Goal: Task Accomplishment & Management: Manage account settings

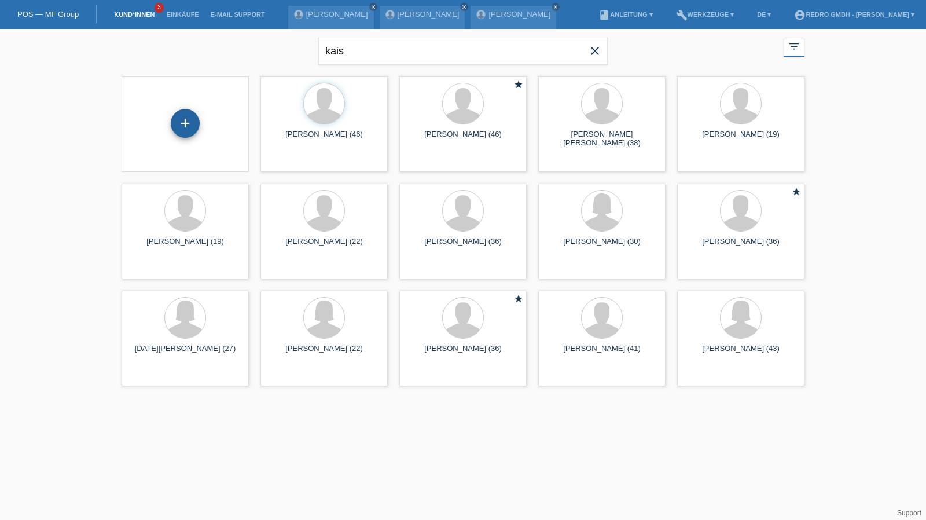
drag, startPoint x: 178, startPoint y: 122, endPoint x: 189, endPoint y: 119, distance: 11.5
click at [178, 122] on div "+" at bounding box center [185, 123] width 29 height 29
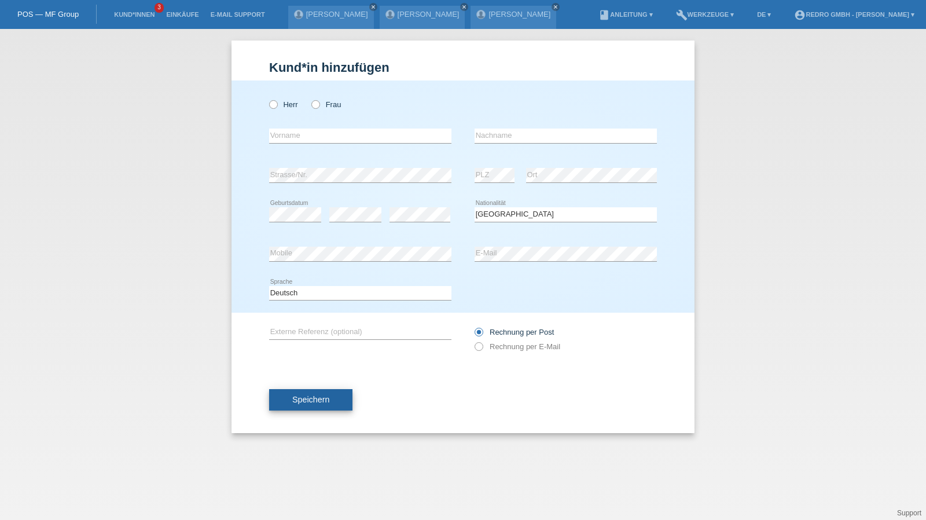
click at [303, 405] on button "Speichern" at bounding box center [310, 400] width 83 height 22
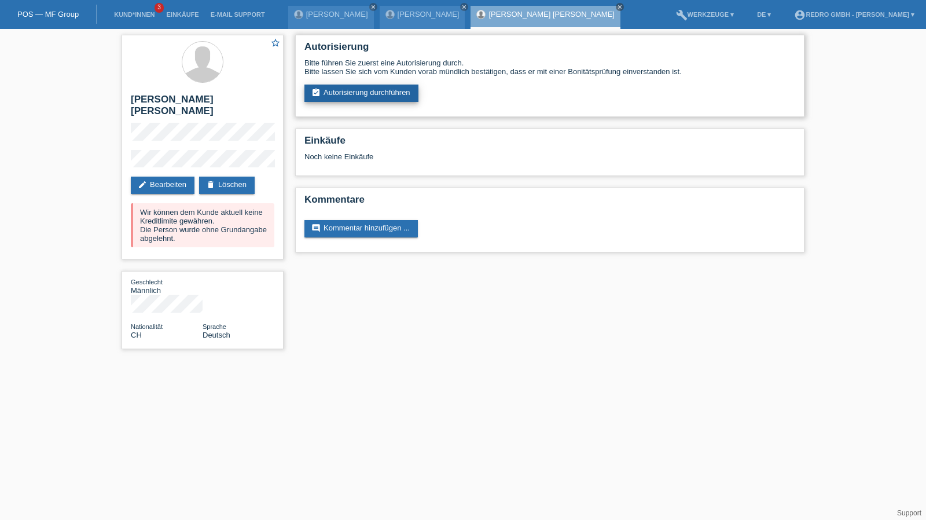
click at [343, 85] on link "assignment_turned_in Autorisierung durchführen" at bounding box center [362, 93] width 114 height 17
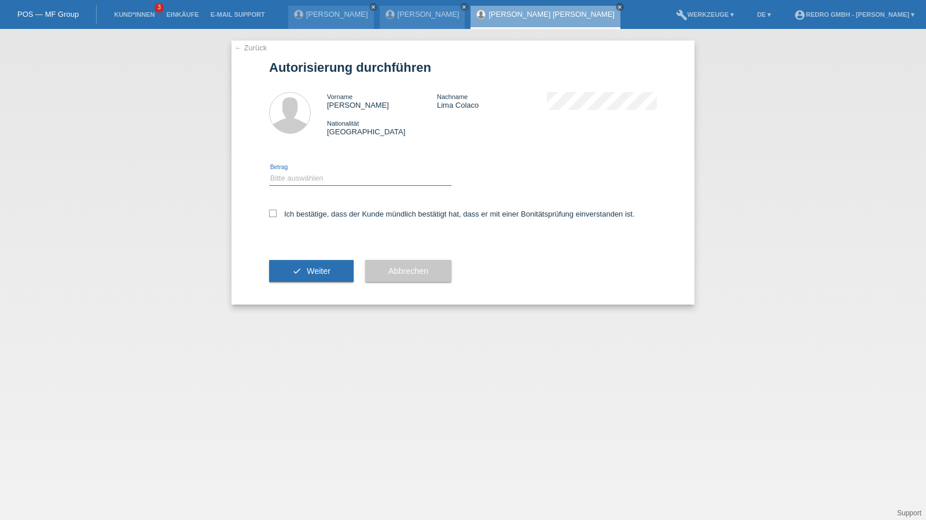
click at [299, 181] on select "Bitte auswählen CHF 1.00 - CHF 499.00 CHF 500.00 - CHF 1'999.00 CHF 2'000.00 - …" at bounding box center [360, 178] width 182 height 14
select select "1"
click at [269, 171] on select "Bitte auswählen CHF 1.00 - CHF 499.00 CHF 500.00 - CHF 1'999.00 CHF 2'000.00 - …" at bounding box center [360, 178] width 182 height 14
click at [300, 219] on div "Ich bestätige, dass der Kunde mündlich bestätigt hat, dass er mit einer Bonität…" at bounding box center [463, 217] width 388 height 39
click at [304, 218] on label "Ich bestätige, dass der Kunde mündlich bestätigt hat, dass er mit einer Bonität…" at bounding box center [452, 214] width 366 height 9
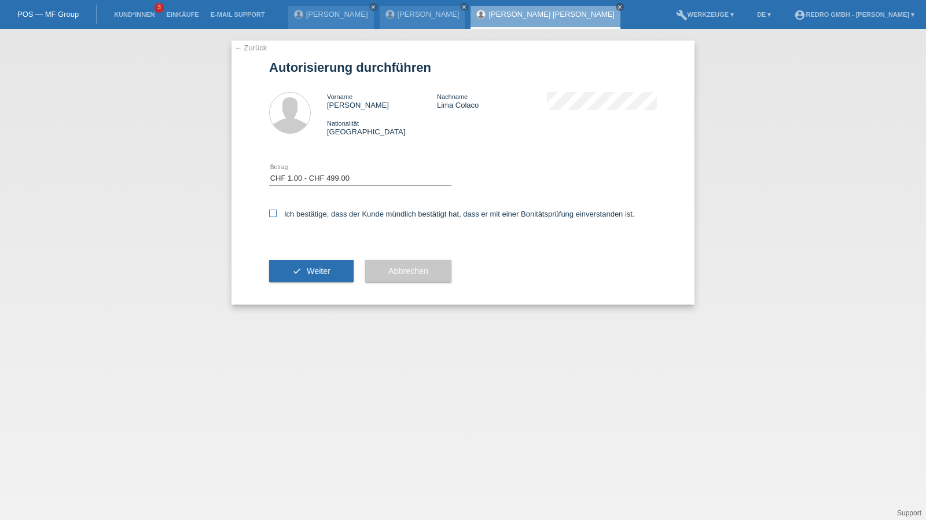
click at [277, 217] on input "Ich bestätige, dass der Kunde mündlich bestätigt hat, dass er mit einer Bonität…" at bounding box center [273, 214] width 8 height 8
checkbox input "true"
click at [294, 272] on icon "check" at bounding box center [296, 270] width 9 height 9
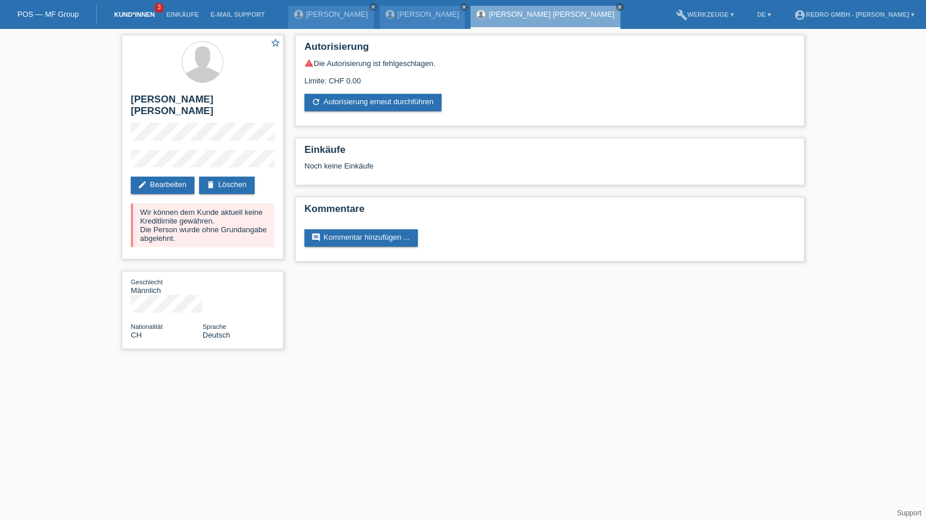
click at [126, 17] on link "Kund*innen" at bounding box center [134, 14] width 52 height 7
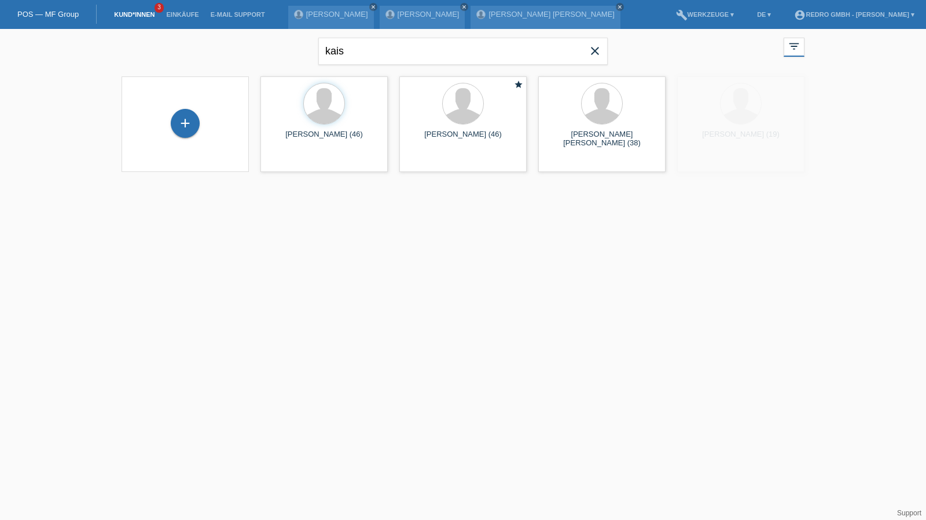
click at [171, 127] on div "+" at bounding box center [185, 124] width 109 height 31
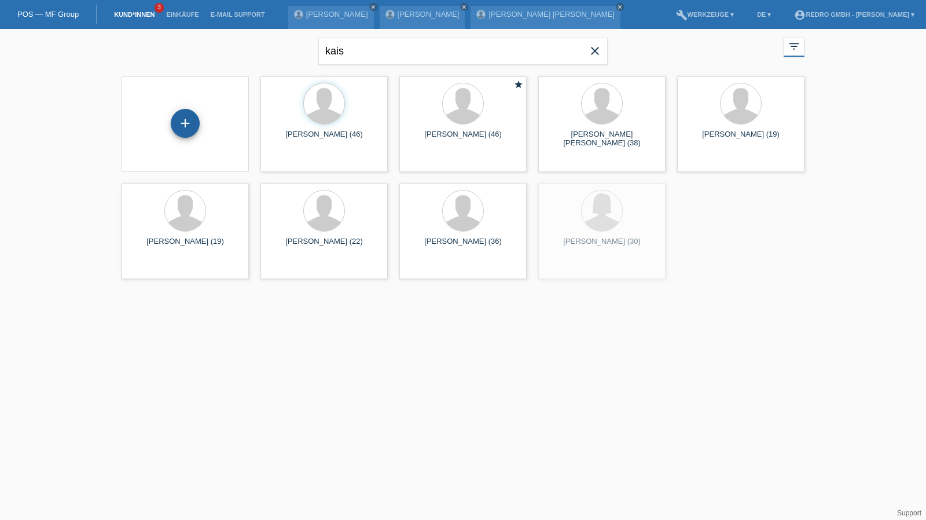
click at [176, 125] on div "+" at bounding box center [185, 123] width 29 height 29
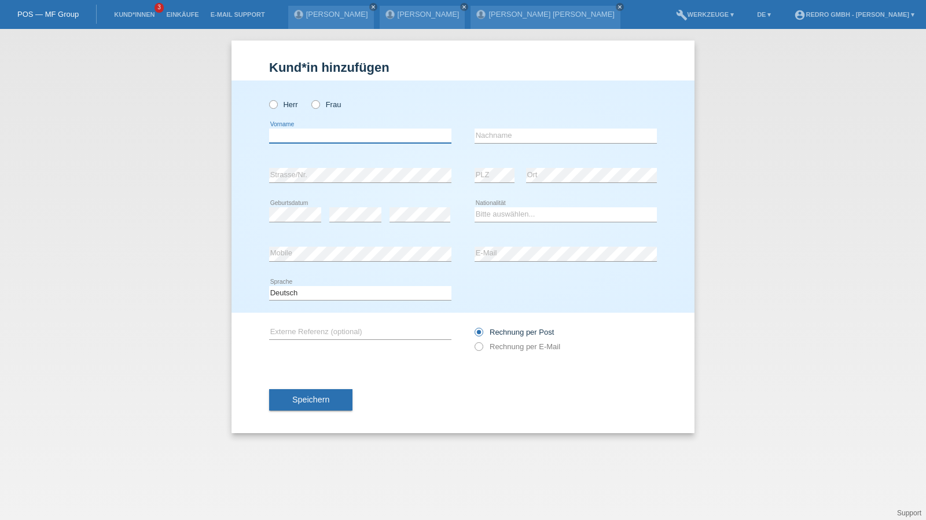
click at [340, 138] on input "text" at bounding box center [360, 136] width 182 height 14
type input "[PERSON_NAME]"
click at [533, 136] on input "[PERSON_NAME]" at bounding box center [566, 136] width 182 height 14
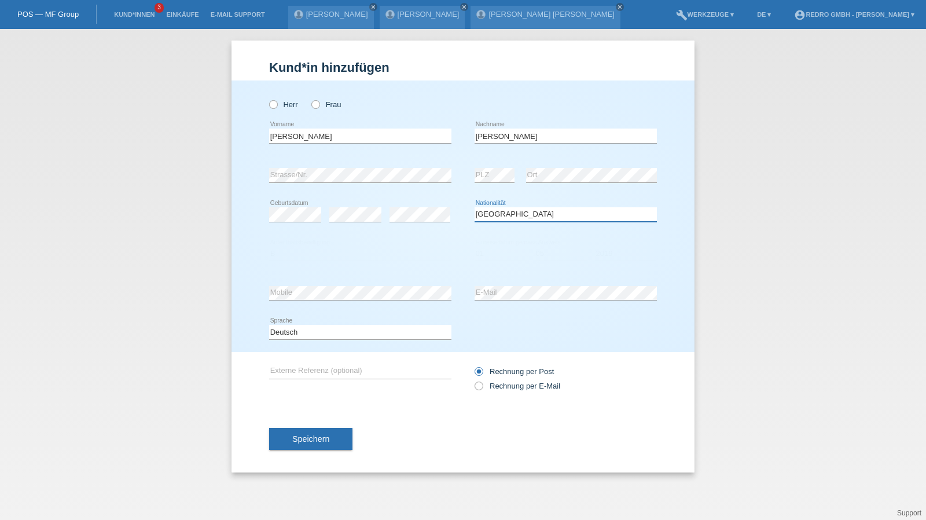
select select "PL"
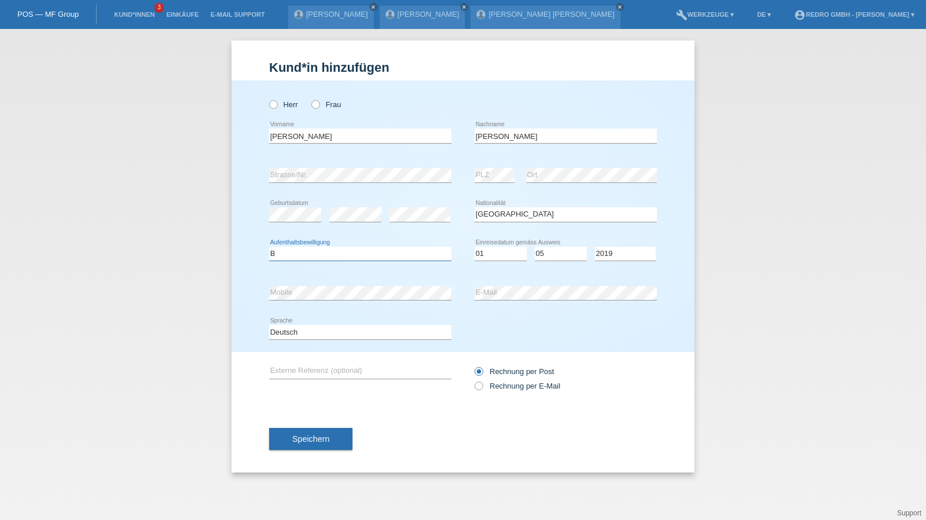
select select "B"
select select "01"
select select "05"
select select "2019"
click at [310, 432] on button "Speichern" at bounding box center [310, 439] width 83 height 22
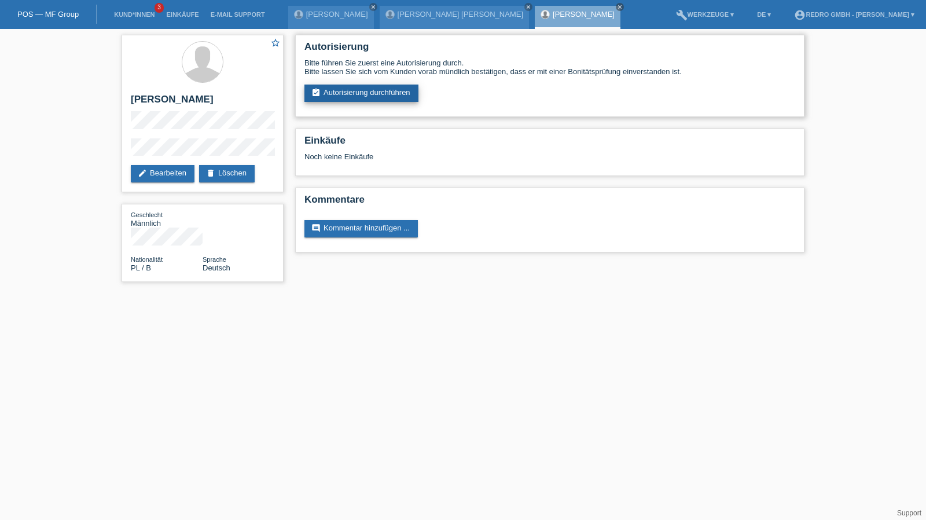
click at [330, 102] on link "assignment_turned_in Autorisierung durchführen" at bounding box center [362, 93] width 114 height 17
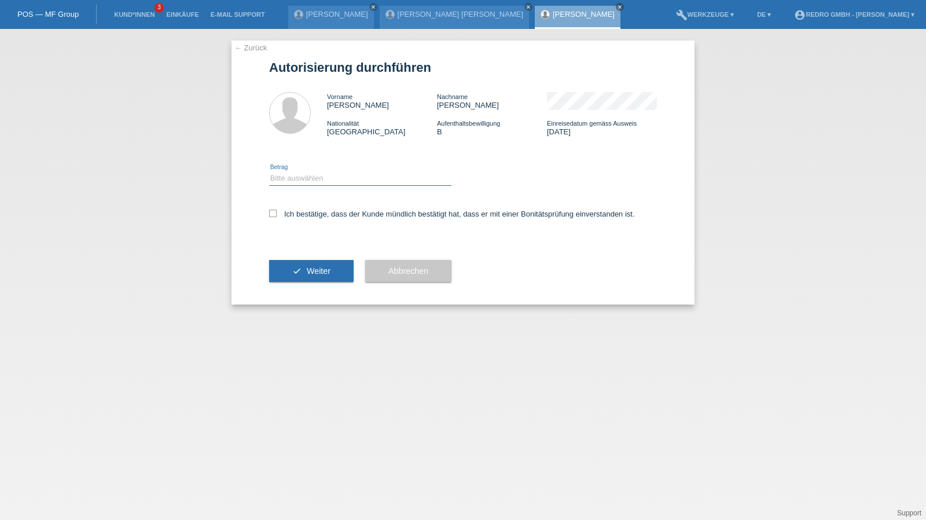
click at [328, 177] on select "Bitte auswählen CHF 1.00 - CHF 499.00 CHF 500.00 - CHF 1'999.00 CHF 2'000.00 - …" at bounding box center [360, 178] width 182 height 14
select select "1"
click at [269, 171] on select "Bitte auswählen CHF 1.00 - CHF 499.00 CHF 500.00 - CHF 1'999.00 CHF 2'000.00 - …" at bounding box center [360, 178] width 182 height 14
click at [309, 214] on label "Ich bestätige, dass der Kunde mündlich bestätigt hat, dass er mit einer Bonität…" at bounding box center [452, 214] width 366 height 9
click at [277, 214] on input "Ich bestätige, dass der Kunde mündlich bestätigt hat, dass er mit einer Bonität…" at bounding box center [273, 214] width 8 height 8
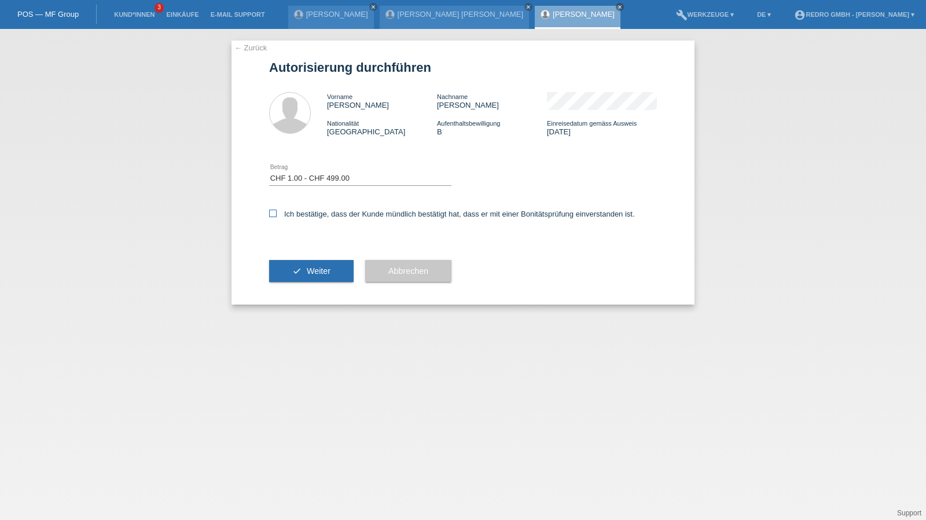
checkbox input "true"
click at [285, 304] on div "check Weiter" at bounding box center [311, 270] width 85 height 67
click at [294, 274] on icon "check" at bounding box center [296, 270] width 9 height 9
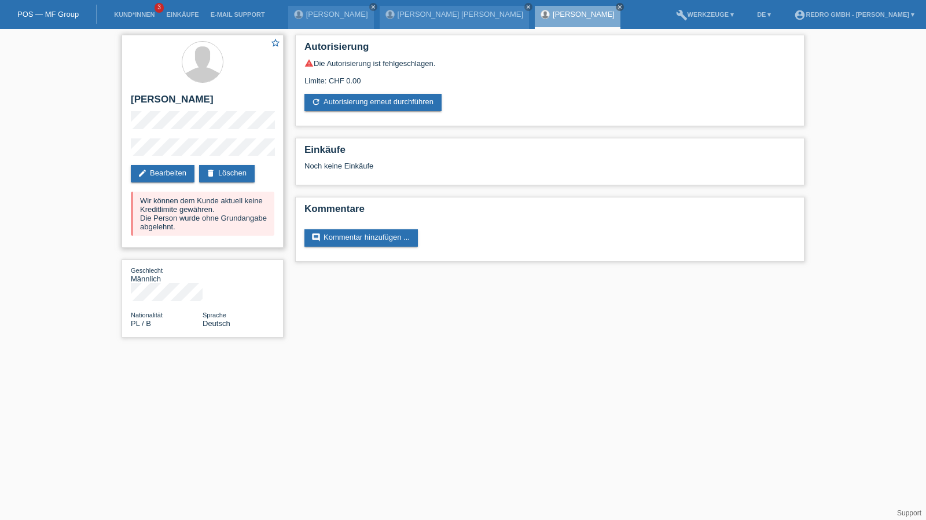
click at [236, 97] on h2 "[PERSON_NAME]" at bounding box center [203, 102] width 144 height 17
copy h2 "Wostal"
click at [185, 96] on h2 "[PERSON_NAME]" at bounding box center [203, 102] width 144 height 17
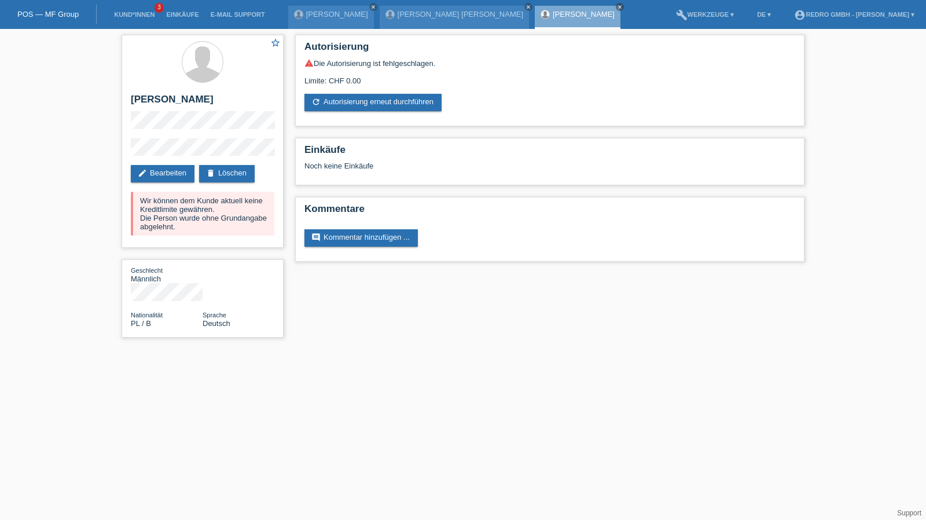
copy h2 "Sebastian"
click at [127, 12] on link "Kund*innen" at bounding box center [134, 14] width 52 height 7
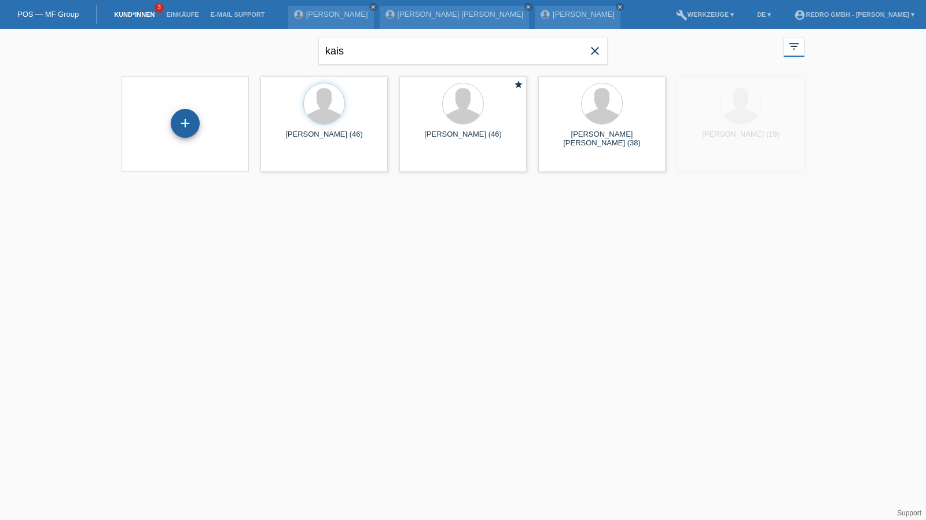
click at [199, 125] on div "+" at bounding box center [185, 123] width 29 height 29
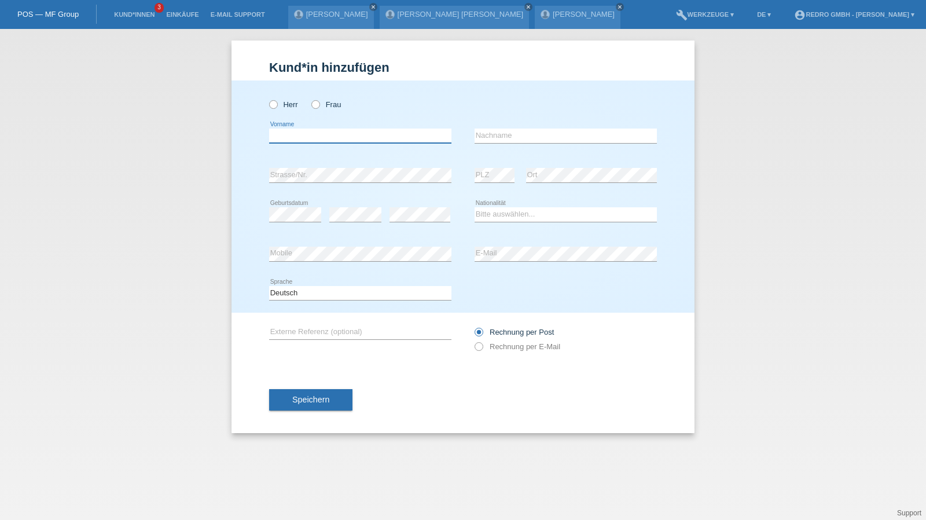
click at [323, 140] on input "text" at bounding box center [360, 136] width 182 height 14
click at [305, 135] on input "text" at bounding box center [360, 136] width 182 height 14
type input "[PERSON_NAME]"
type input "Simonic"
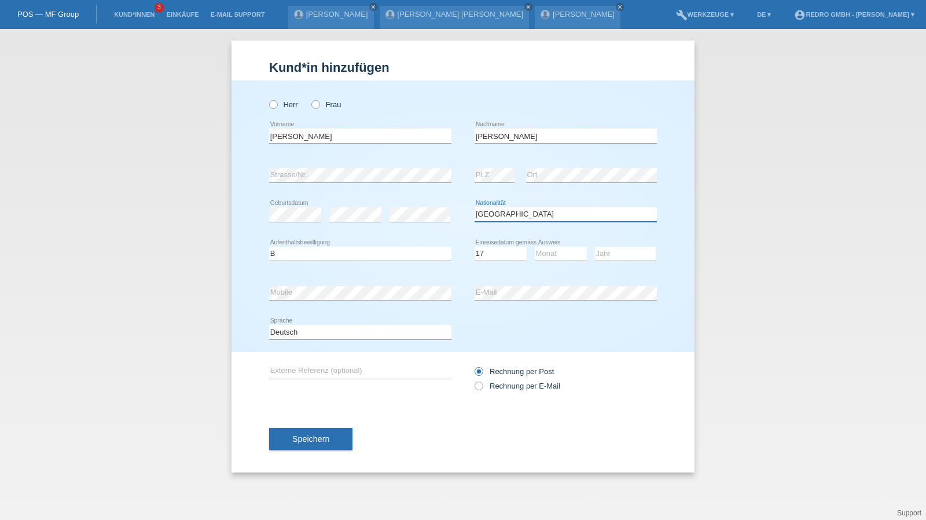
select select "SI"
select select "B"
select select "17"
select select "06"
select select "2022"
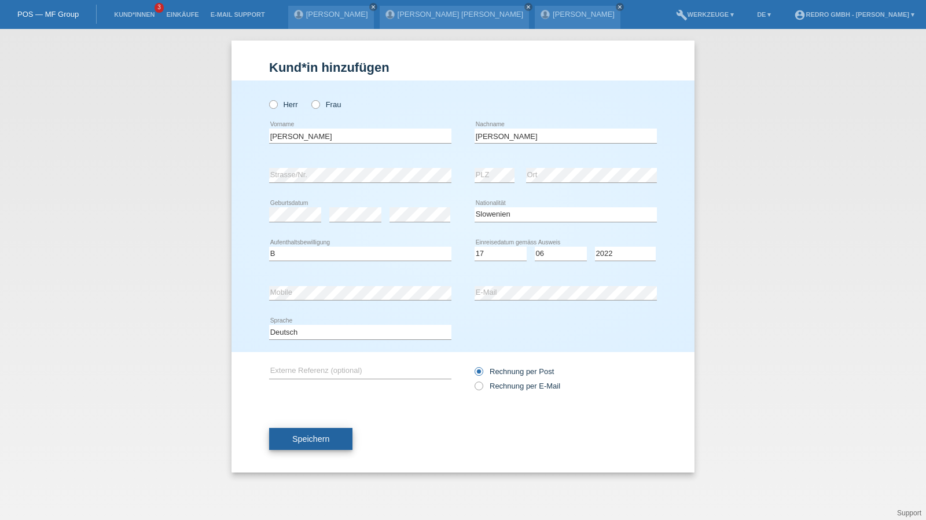
click at [323, 439] on span "Speichern" at bounding box center [310, 438] width 37 height 9
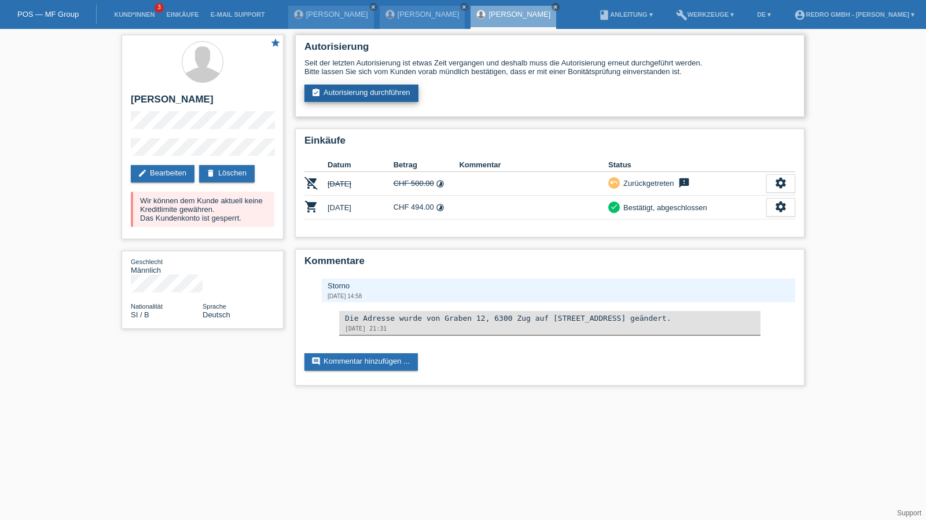
click at [357, 89] on link "assignment_turned_in Autorisierung durchführen" at bounding box center [362, 93] width 114 height 17
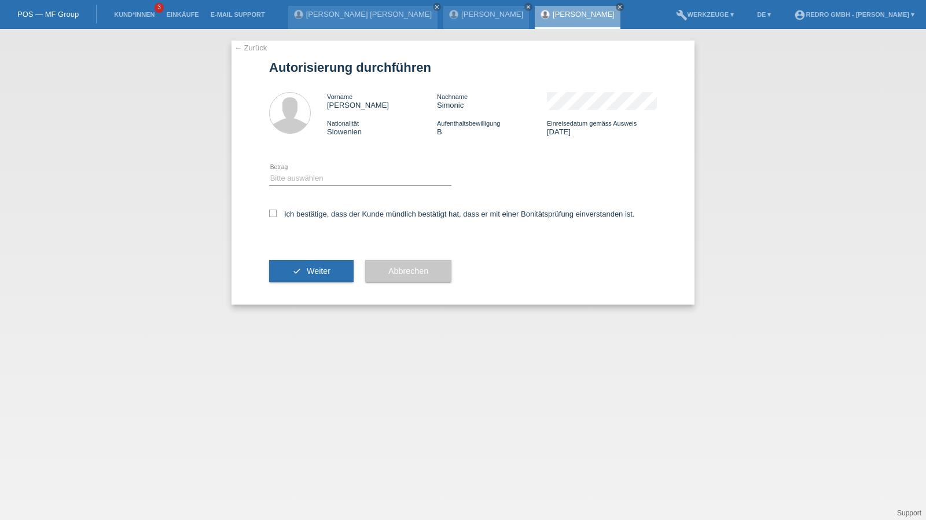
click at [320, 187] on div "Bitte auswählen CHF 1.00 - CHF 499.00 CHF 500.00 - CHF 1'999.00 CHF 2'000.00 - …" at bounding box center [360, 178] width 182 height 39
drag, startPoint x: 320, startPoint y: 175, endPoint x: 320, endPoint y: 184, distance: 8.1
click at [320, 175] on select "Bitte auswählen CHF 1.00 - CHF 499.00 CHF 500.00 - CHF 1'999.00 CHF 2'000.00 - …" at bounding box center [360, 178] width 182 height 14
select select "1"
click at [269, 171] on select "Bitte auswählen CHF 1.00 - CHF 499.00 CHF 500.00 - CHF 1'999.00 CHF 2'000.00 - …" at bounding box center [360, 178] width 182 height 14
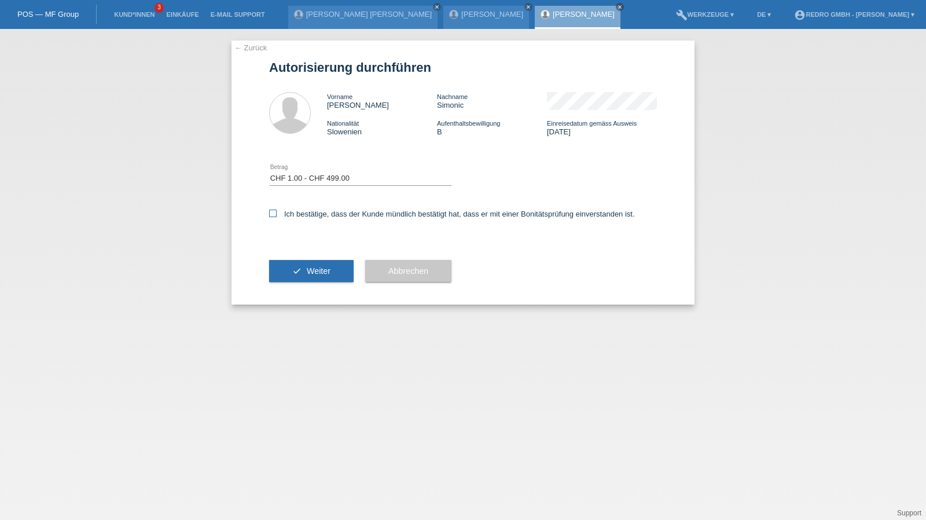
click at [308, 214] on label "Ich bestätige, dass der Kunde mündlich bestätigt hat, dass er mit einer Bonität…" at bounding box center [452, 214] width 366 height 9
click at [277, 214] on input "Ich bestätige, dass der Kunde mündlich bestätigt hat, dass er mit einer Bonität…" at bounding box center [273, 214] width 8 height 8
checkbox input "true"
click at [299, 270] on button "check Weiter" at bounding box center [311, 271] width 85 height 22
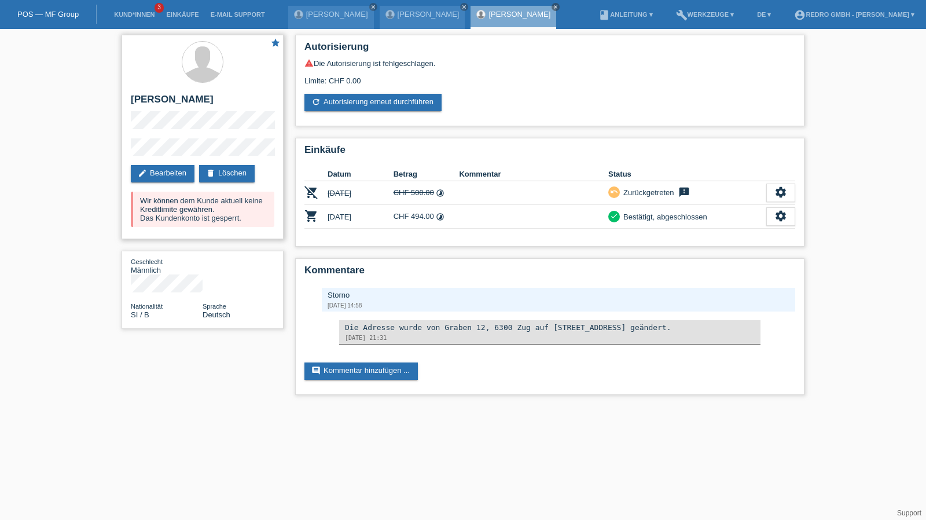
click at [193, 103] on h2 "[PERSON_NAME]" at bounding box center [203, 102] width 144 height 17
copy h2 "Simonic"
click at [117, 17] on link "Kund*innen" at bounding box center [134, 14] width 52 height 7
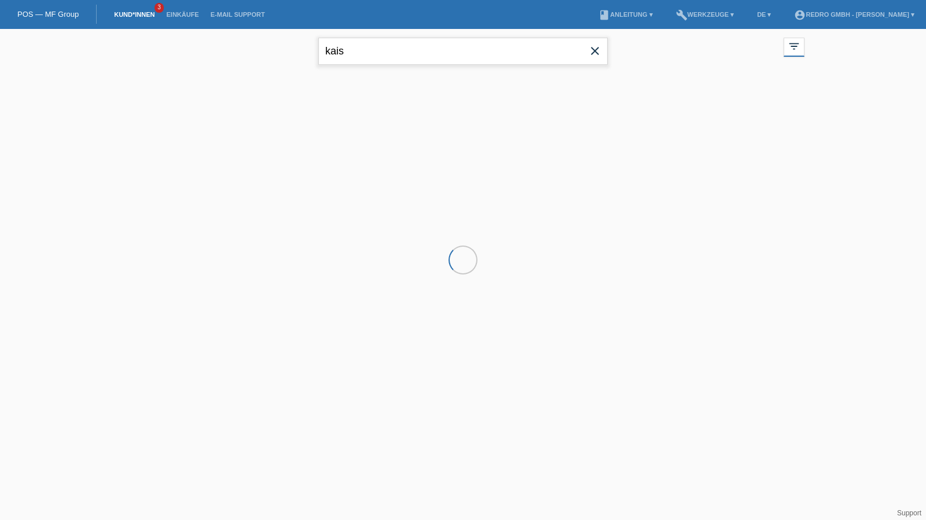
click at [383, 50] on input "kais" at bounding box center [462, 51] width 289 height 27
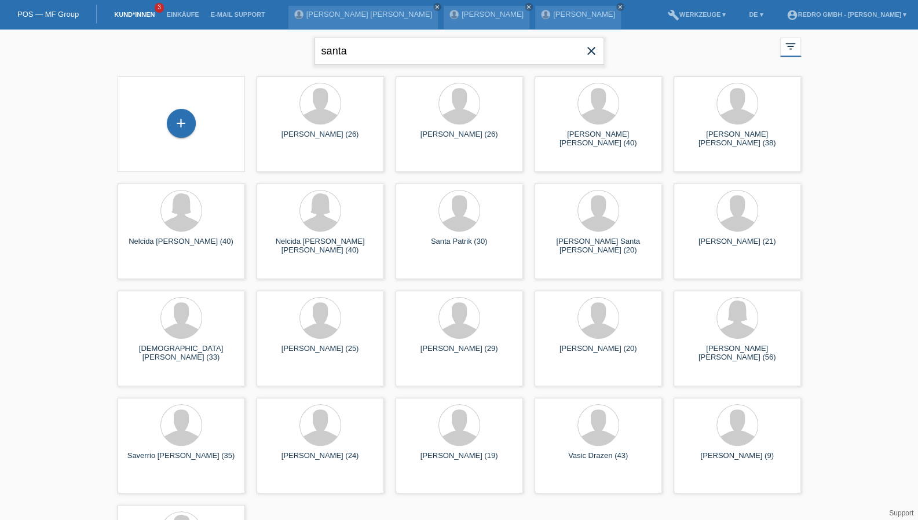
click at [394, 52] on input "santa" at bounding box center [458, 51] width 289 height 27
type input "pajaziti"
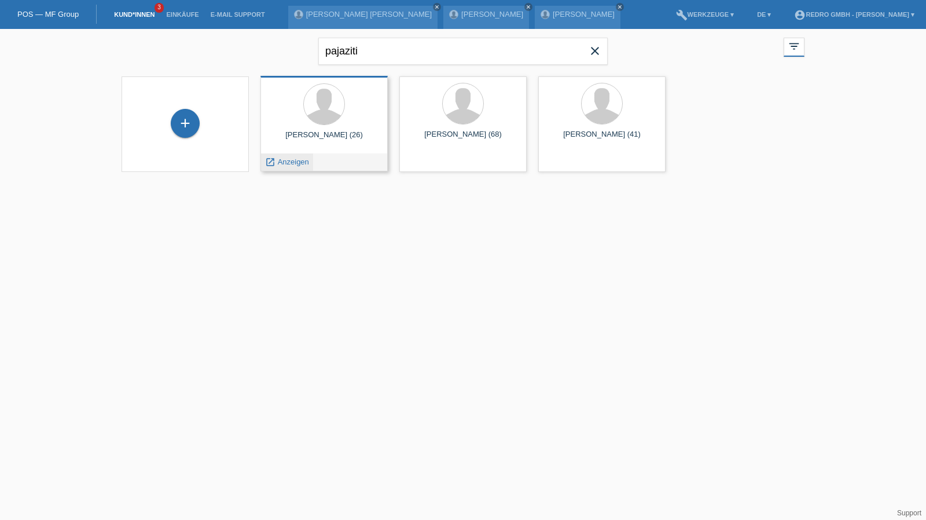
click at [291, 162] on span "Anzeigen" at bounding box center [293, 161] width 31 height 9
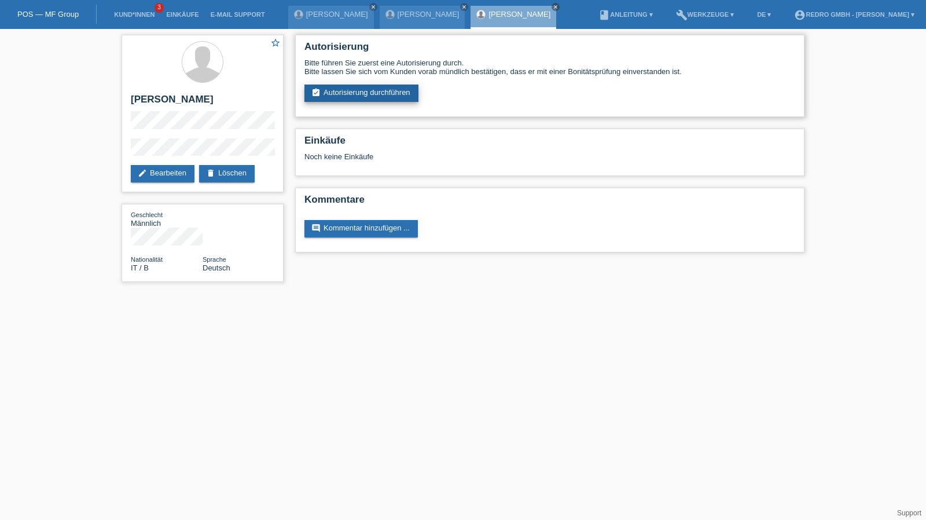
click at [383, 96] on link "assignment_turned_in Autorisierung durchführen" at bounding box center [362, 93] width 114 height 17
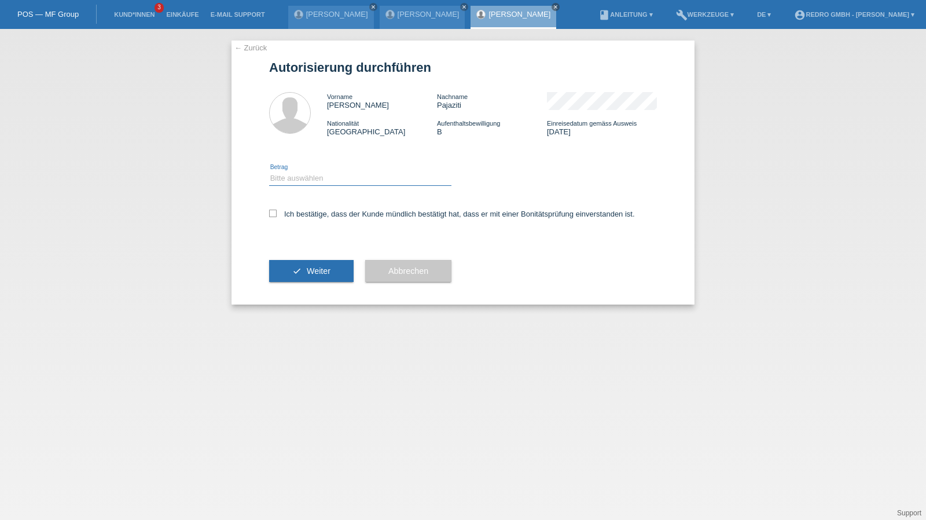
drag, startPoint x: 298, startPoint y: 178, endPoint x: 296, endPoint y: 185, distance: 6.5
click at [298, 178] on select "Bitte auswählen CHF 1.00 - CHF 499.00 CHF 500.00 - CHF 1'999.00 CHF 2'000.00 - …" at bounding box center [360, 178] width 182 height 14
select select "1"
click at [269, 171] on select "Bitte auswählen CHF 1.00 - CHF 499.00 CHF 500.00 - CHF 1'999.00 CHF 2'000.00 - …" at bounding box center [360, 178] width 182 height 14
click at [303, 215] on label "Ich bestätige, dass der Kunde mündlich bestätigt hat, dass er mit einer Bonität…" at bounding box center [452, 214] width 366 height 9
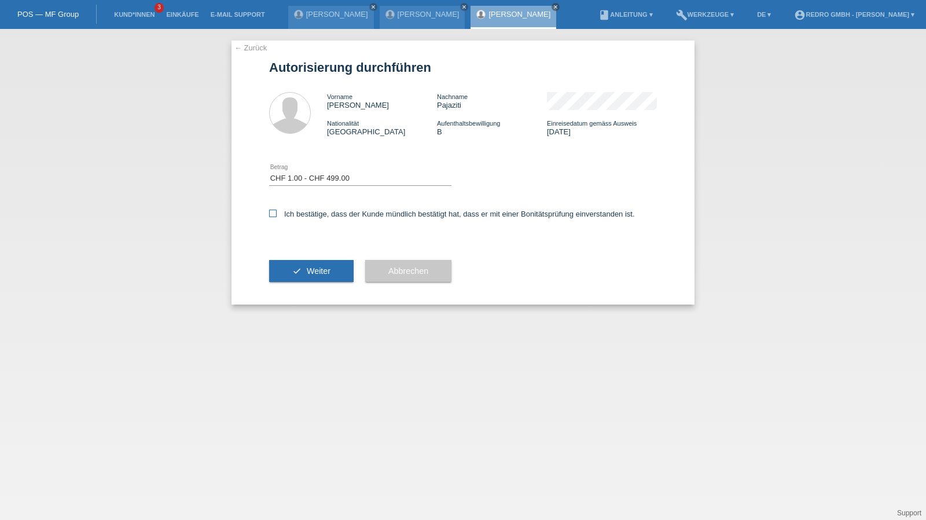
click at [277, 215] on input "Ich bestätige, dass der Kunde mündlich bestätigt hat, dass er mit einer Bonität…" at bounding box center [273, 214] width 8 height 8
checkbox input "true"
click at [289, 269] on button "check Weiter" at bounding box center [311, 271] width 85 height 22
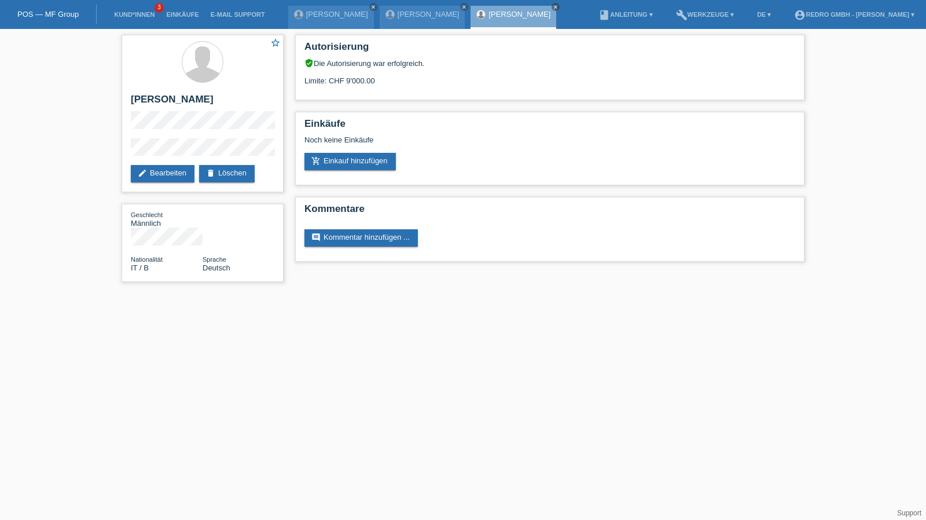
click at [468, 186] on div "Autorisierung verified_user Die Autorisierung war erfolgreich. Limite: CHF 9'00…" at bounding box center [549, 151] width 521 height 244
click at [124, 13] on link "Kund*innen" at bounding box center [134, 14] width 52 height 7
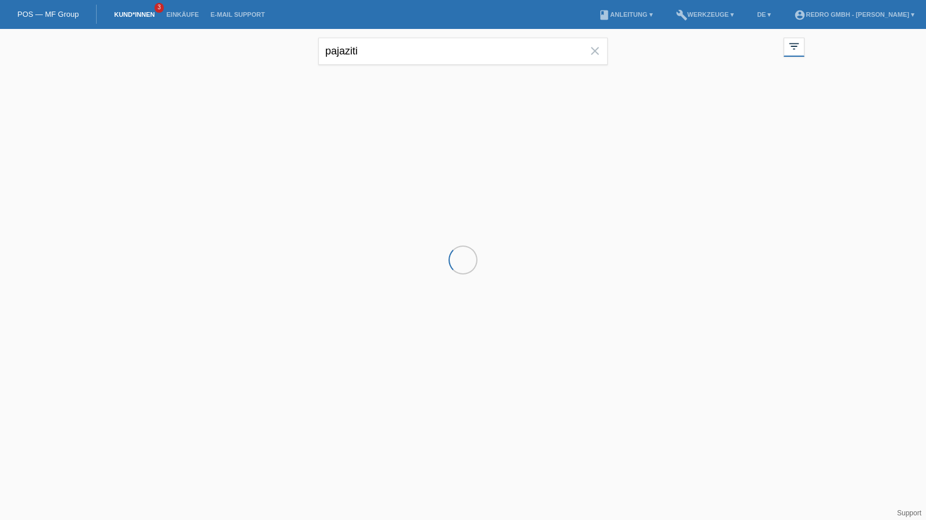
click at [415, 33] on div "pajaziti close" at bounding box center [462, 50] width 289 height 42
click at [396, 50] on input "pajaziti" at bounding box center [462, 51] width 289 height 27
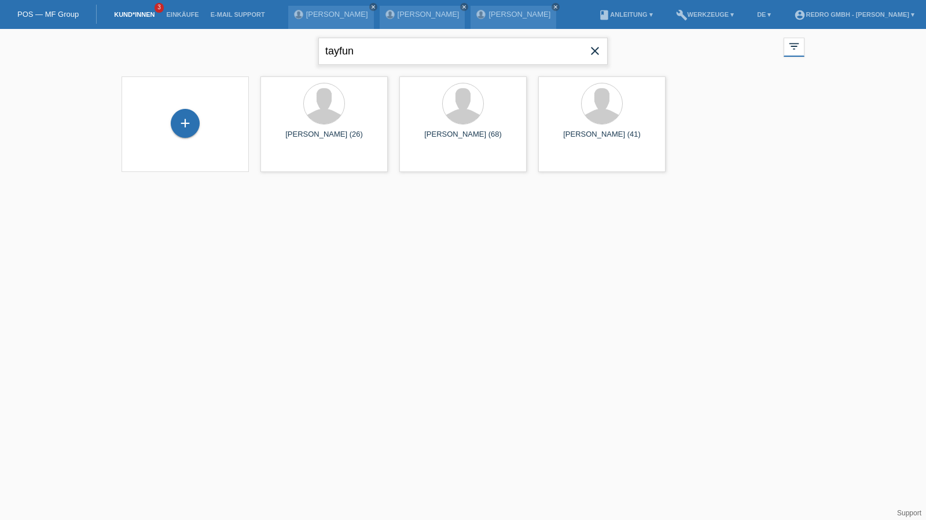
type input "tayfun"
click at [299, 158] on span "Anzeigen" at bounding box center [293, 161] width 31 height 9
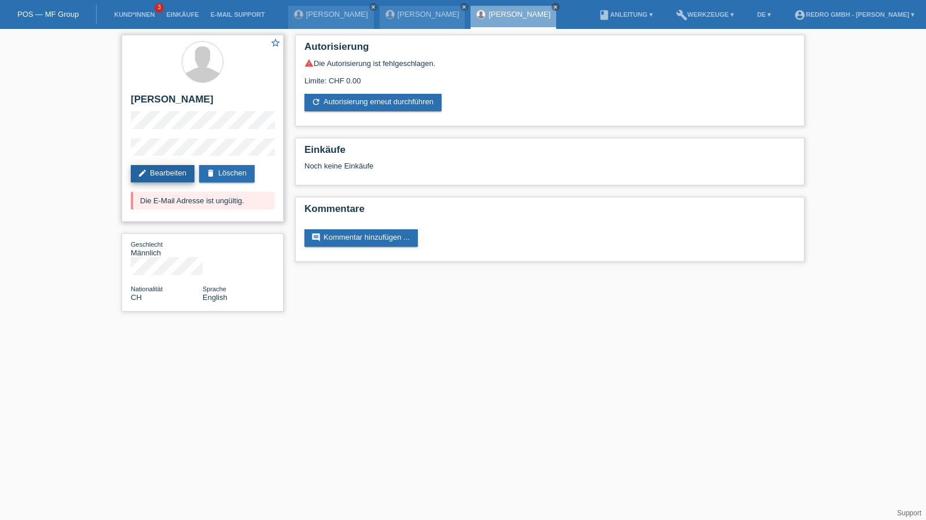
click at [159, 173] on link "edit Bearbeiten" at bounding box center [163, 173] width 64 height 17
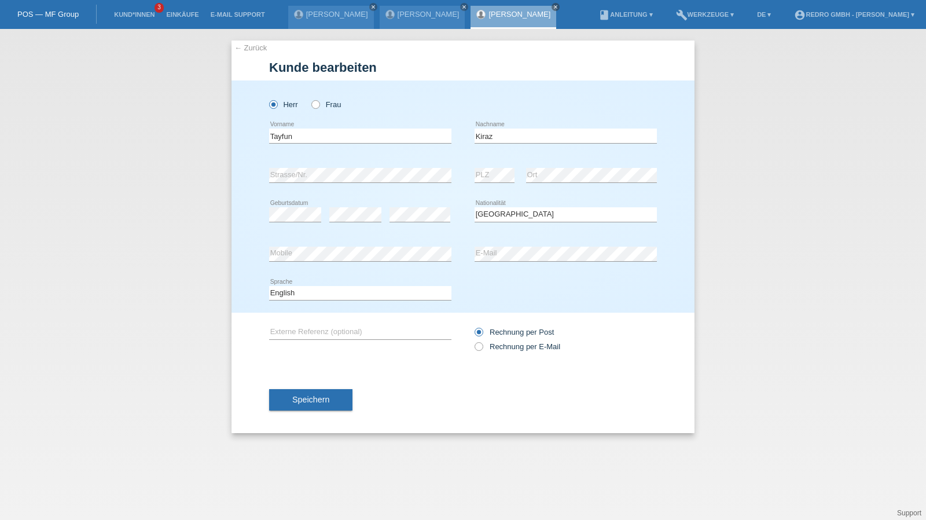
select select "CH"
click at [254, 48] on link "← Zurück" at bounding box center [250, 47] width 32 height 9
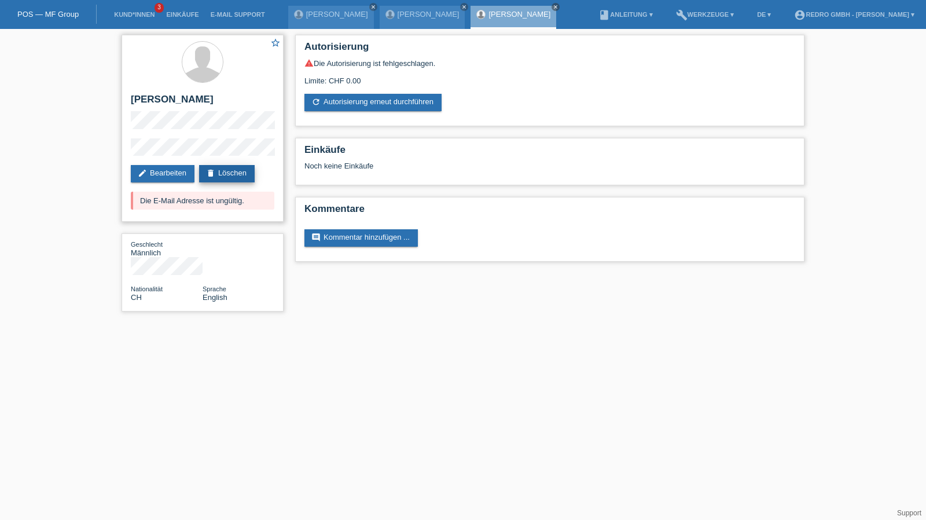
click at [239, 171] on link "delete Löschen" at bounding box center [227, 173] width 56 height 17
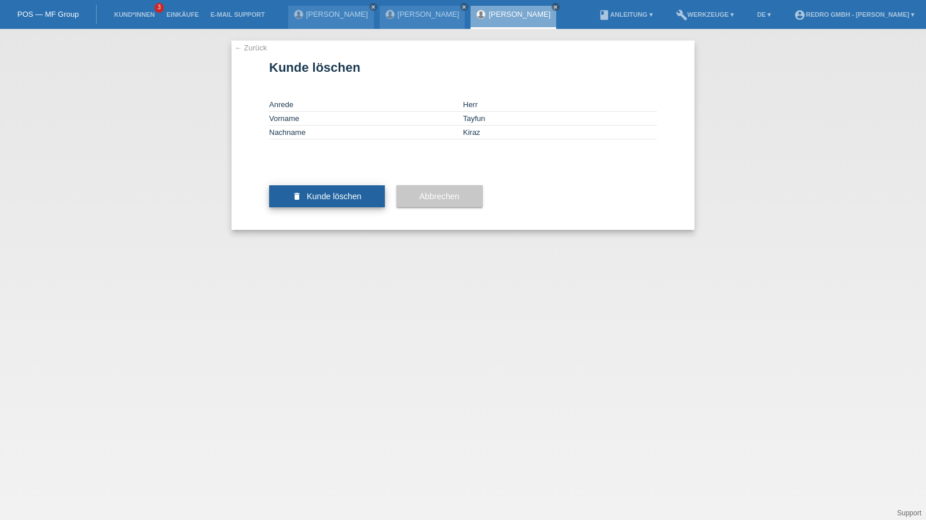
click at [337, 207] on button "delete Kunde löschen" at bounding box center [327, 196] width 116 height 22
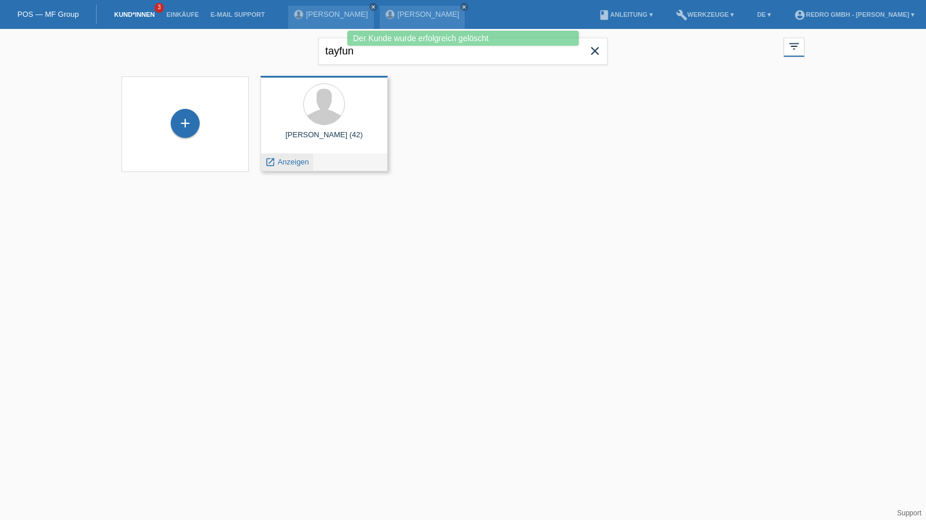
click at [294, 166] on div "launch Anzeigen" at bounding box center [287, 161] width 52 height 17
click at [296, 162] on span "Anzeigen" at bounding box center [293, 161] width 31 height 9
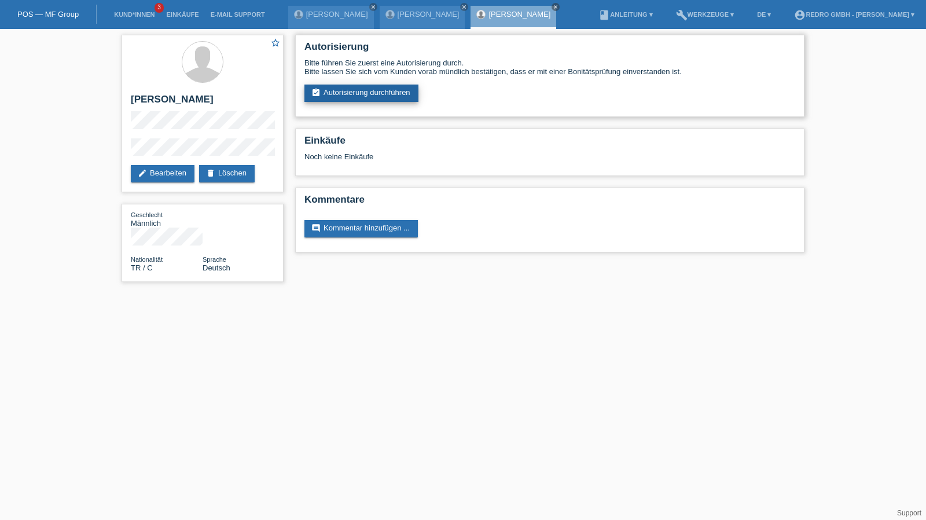
click at [384, 93] on link "assignment_turned_in Autorisierung durchführen" at bounding box center [362, 93] width 114 height 17
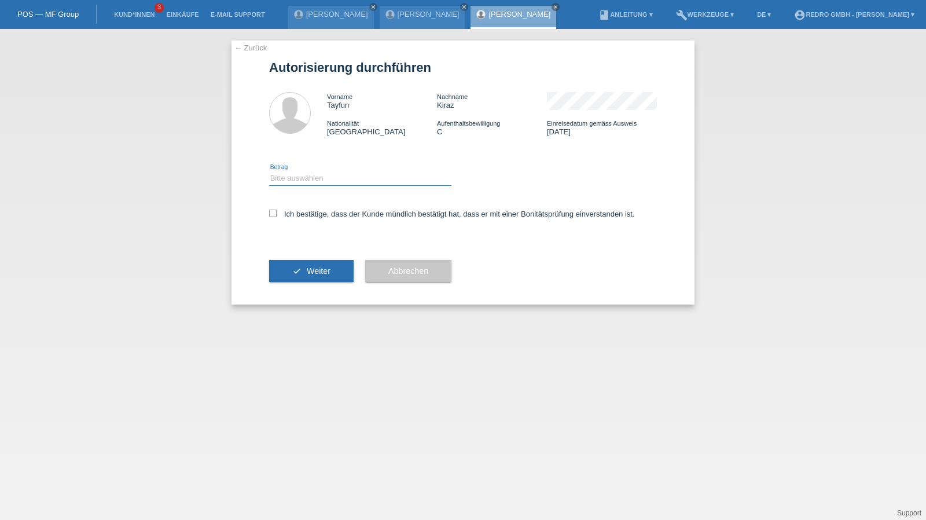
drag, startPoint x: 322, startPoint y: 178, endPoint x: 317, endPoint y: 185, distance: 8.3
click at [322, 178] on select "Bitte auswählen CHF 1.00 - CHF 499.00 CHF 500.00 - CHF 1'999.00 CHF 2'000.00 - …" at bounding box center [360, 178] width 182 height 14
select select "1"
click at [269, 171] on select "Bitte auswählen CHF 1.00 - CHF 499.00 CHF 500.00 - CHF 1'999.00 CHF 2'000.00 - …" at bounding box center [360, 178] width 182 height 14
click at [293, 218] on label "Ich bestätige, dass der Kunde mündlich bestätigt hat, dass er mit einer Bonität…" at bounding box center [452, 214] width 366 height 9
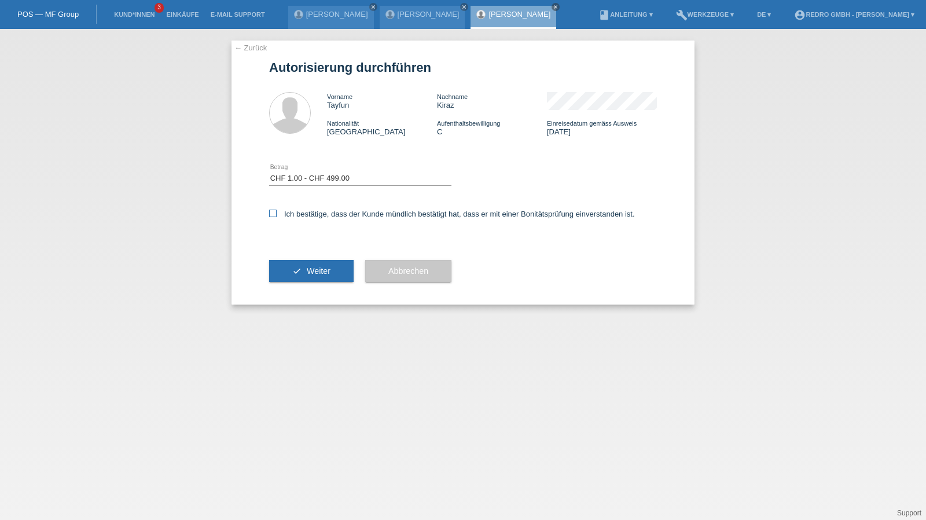
click at [277, 217] on input "Ich bestätige, dass der Kunde mündlich bestätigt hat, dass er mit einer Bonität…" at bounding box center [273, 214] width 8 height 8
checkbox input "true"
click at [288, 268] on button "check Weiter" at bounding box center [311, 271] width 85 height 22
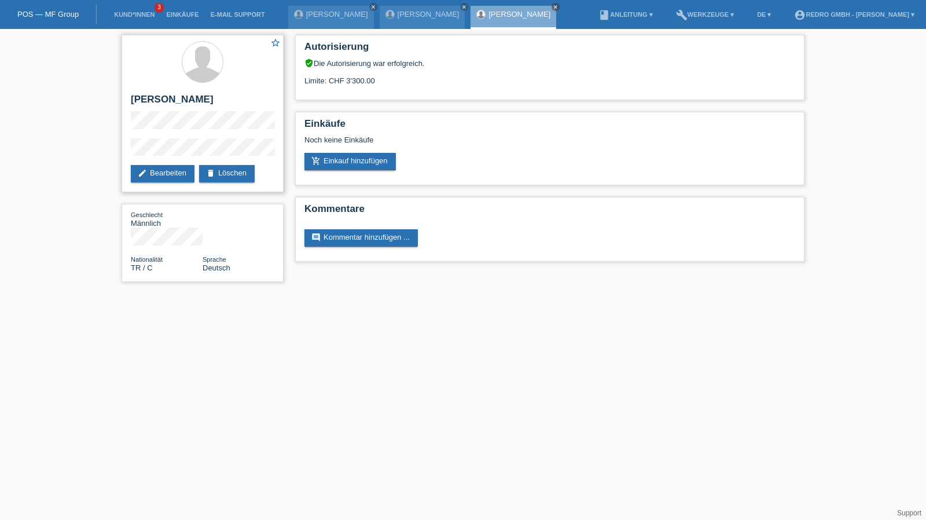
click at [163, 96] on h2 "[PERSON_NAME]" at bounding box center [203, 102] width 144 height 17
copy div "[PERSON_NAME]"
click at [121, 155] on div "star_border Tayfun Kiraz edit Bearbeiten delete Löschen Geschlecht Männlich Nat…" at bounding box center [203, 161] width 174 height 265
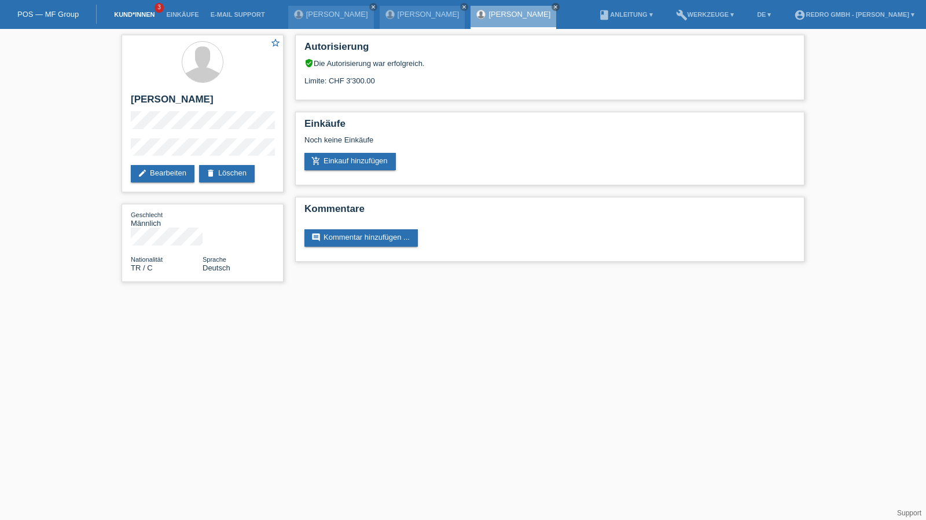
click at [124, 17] on link "Kund*innen" at bounding box center [134, 14] width 52 height 7
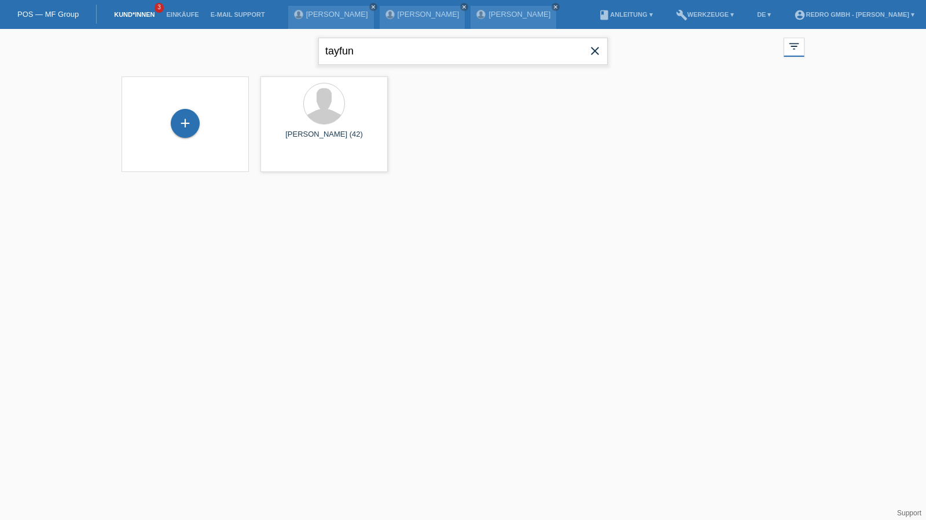
click at [426, 53] on input "tayfun" at bounding box center [462, 51] width 289 height 27
click at [390, 58] on input "tayfun" at bounding box center [462, 51] width 289 height 27
paste input "Abdulkadir"
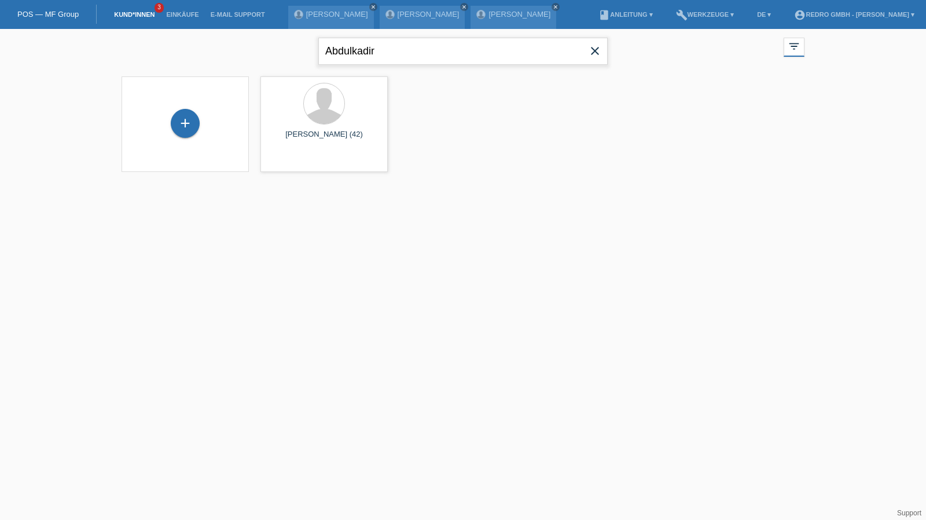
type input "Abdulkadir"
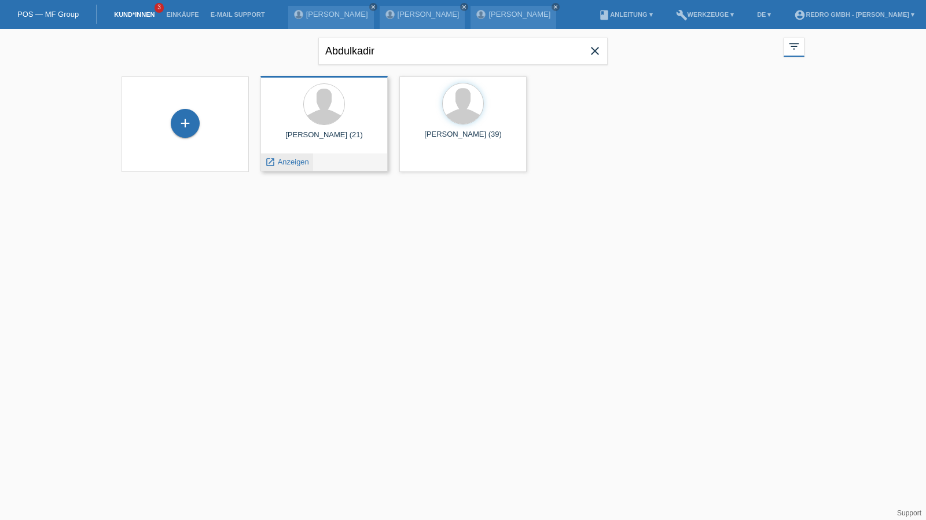
click at [292, 164] on span "Anzeigen" at bounding box center [293, 161] width 31 height 9
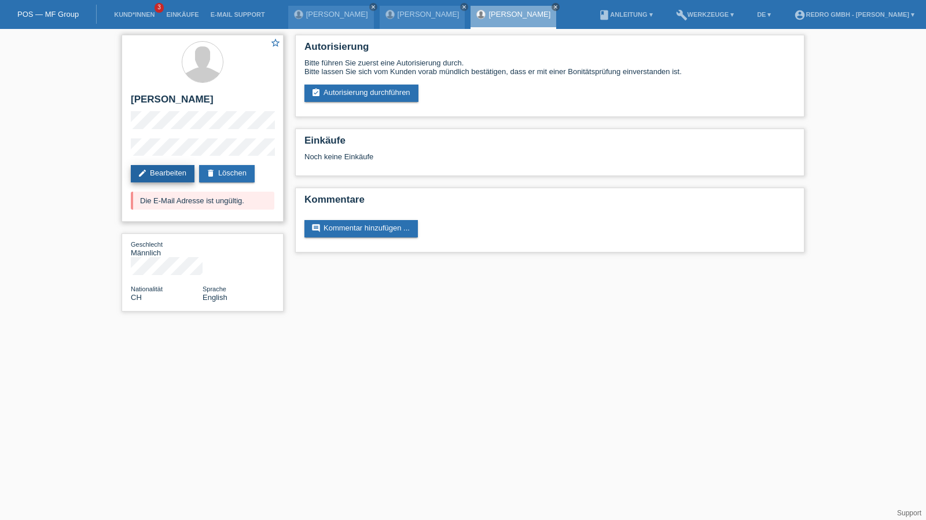
click at [176, 173] on link "edit Bearbeiten" at bounding box center [163, 173] width 64 height 17
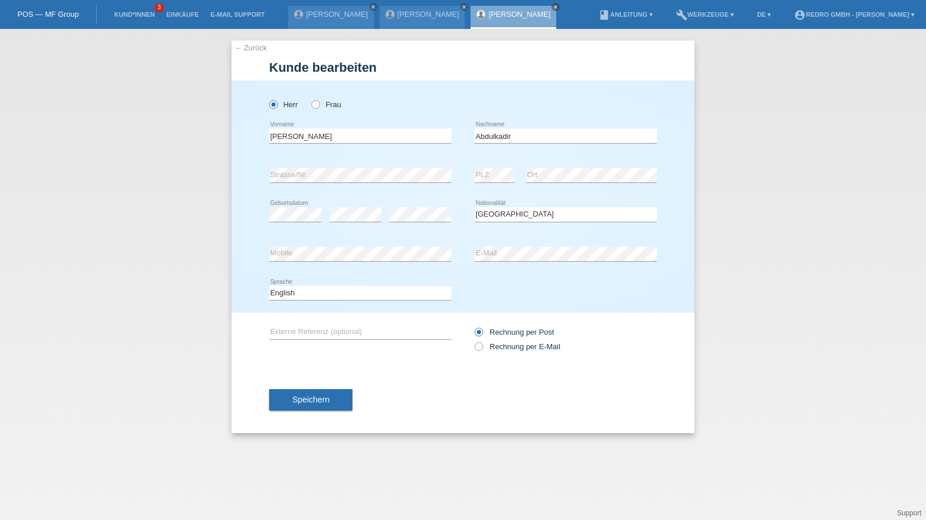
select select "CH"
click at [144, 14] on link "Kund*innen" at bounding box center [134, 14] width 52 height 7
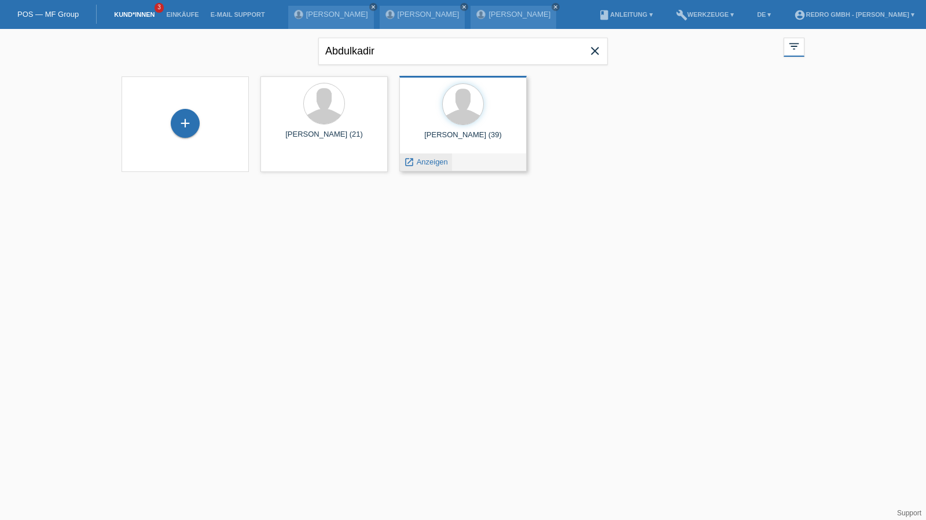
click at [435, 165] on span "Anzeigen" at bounding box center [432, 161] width 31 height 9
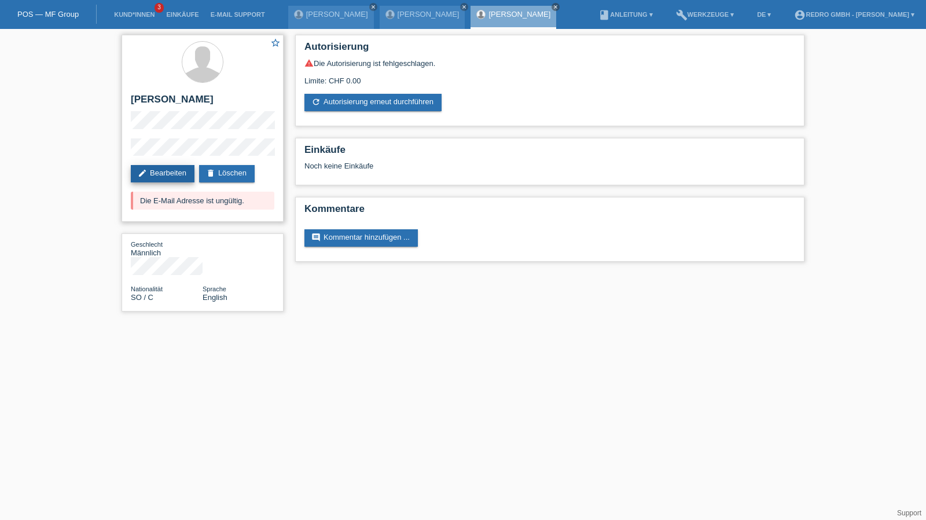
click at [156, 177] on link "edit Bearbeiten" at bounding box center [163, 173] width 64 height 17
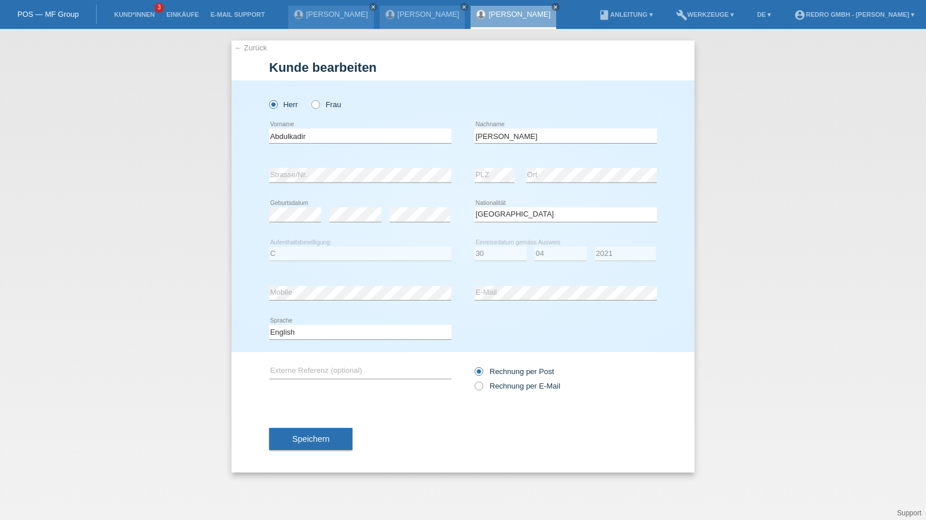
select select "SO"
select select "C"
select select "30"
select select "04"
select select "2021"
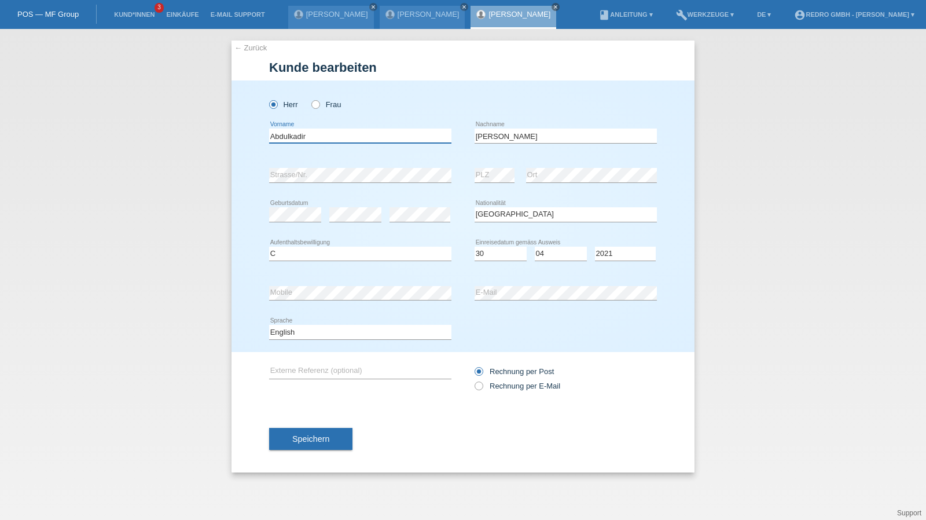
click at [335, 139] on input "Abdulkadir" at bounding box center [360, 136] width 182 height 14
select select "B"
select select "2010"
click at [289, 255] on select "Bitte auswählen... C B B - Flüchtlingsstatus Andere" at bounding box center [360, 254] width 182 height 14
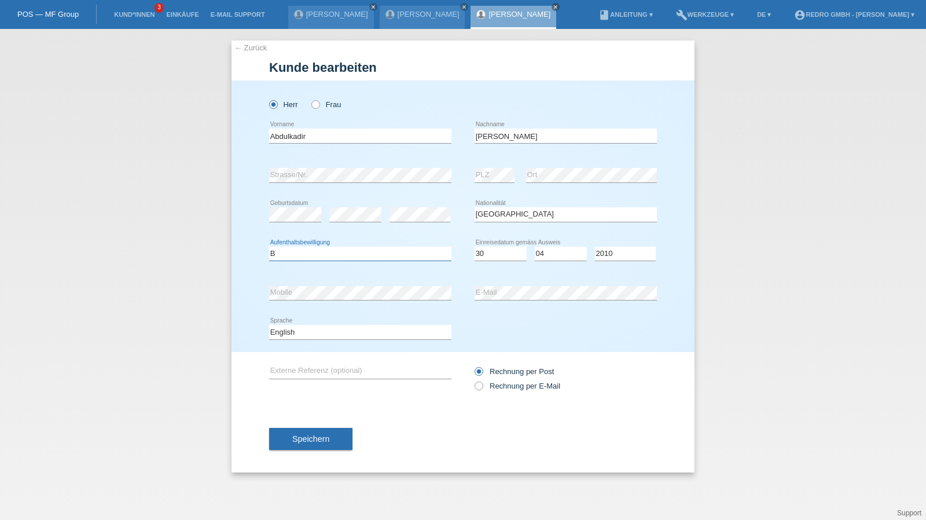
select select "C"
click at [326, 339] on div "Deutsch Français Italiano English error Sprache" at bounding box center [360, 332] width 182 height 39
click at [309, 331] on select "Deutsch Français Italiano English" at bounding box center [360, 332] width 182 height 14
select select "de"
click at [269, 325] on select "Deutsch Français Italiano English" at bounding box center [360, 332] width 182 height 14
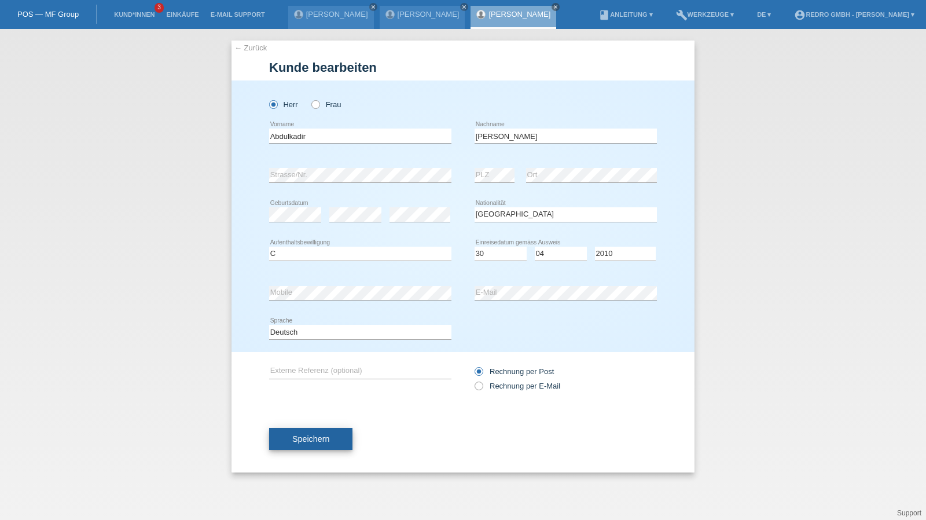
click at [306, 446] on button "Speichern" at bounding box center [310, 439] width 83 height 22
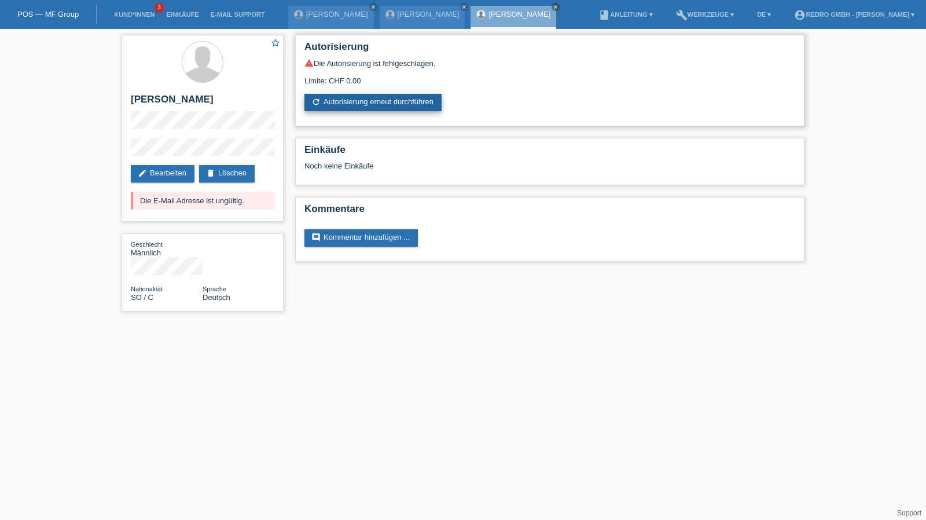
click at [384, 105] on link "refresh Autorisierung erneut durchführen" at bounding box center [373, 102] width 137 height 17
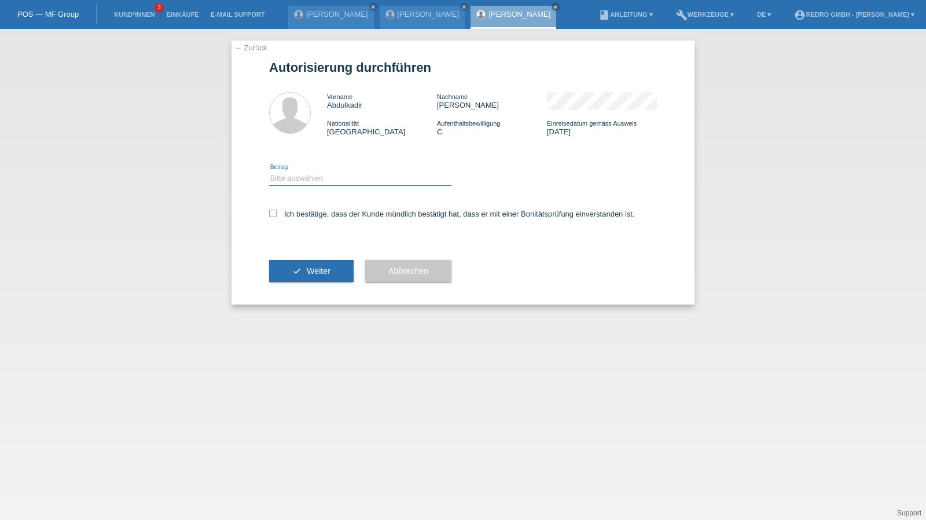
click at [317, 178] on select "Bitte auswählen CHF 1.00 - CHF 499.00 CHF 500.00 - CHF 1'999.00 CHF 2'000.00 - …" at bounding box center [360, 178] width 182 height 14
select select "1"
click at [269, 171] on select "Bitte auswählen CHF 1.00 - CHF 499.00 CHF 500.00 - CHF 1'999.00 CHF 2'000.00 - …" at bounding box center [360, 178] width 182 height 14
click at [293, 212] on label "Ich bestätige, dass der Kunde mündlich bestätigt hat, dass er mit einer Bonität…" at bounding box center [452, 214] width 366 height 9
click at [277, 212] on input "Ich bestätige, dass der Kunde mündlich bestätigt hat, dass er mit einer Bonität…" at bounding box center [273, 214] width 8 height 8
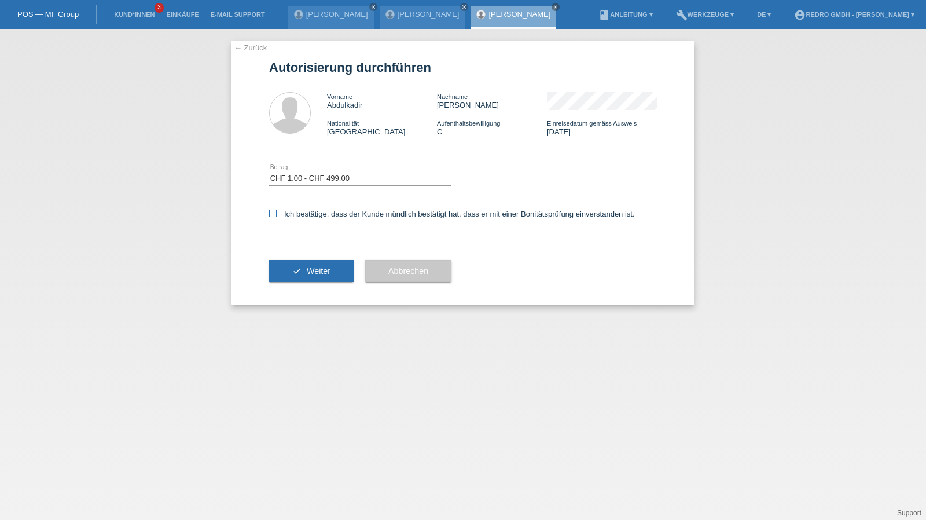
checkbox input "true"
click at [280, 264] on button "check Weiter" at bounding box center [311, 271] width 85 height 22
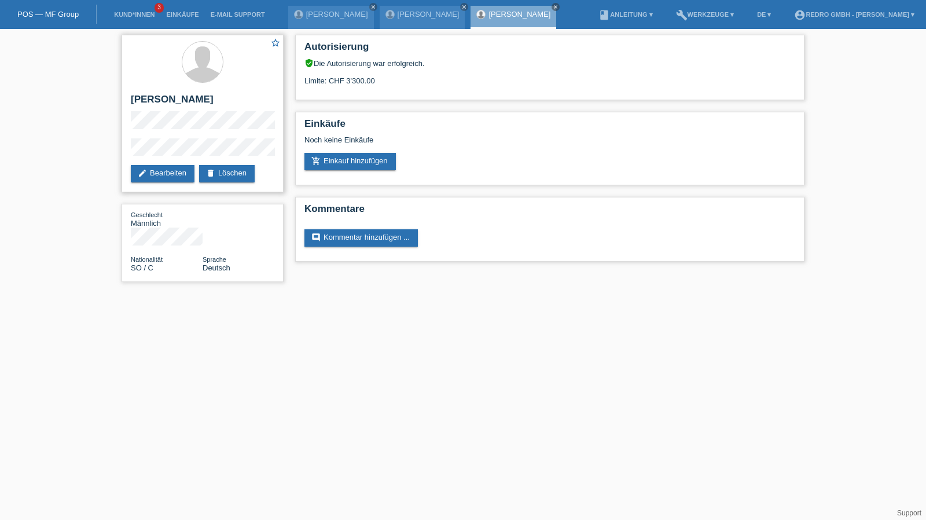
click at [167, 104] on h2 "[PERSON_NAME]" at bounding box center [203, 102] width 144 height 17
copy div "[PERSON_NAME]"
click at [94, 151] on div "star_border [PERSON_NAME] edit Bearbeiten delete Löschen Geschlecht Männlich Na…" at bounding box center [463, 161] width 926 height 265
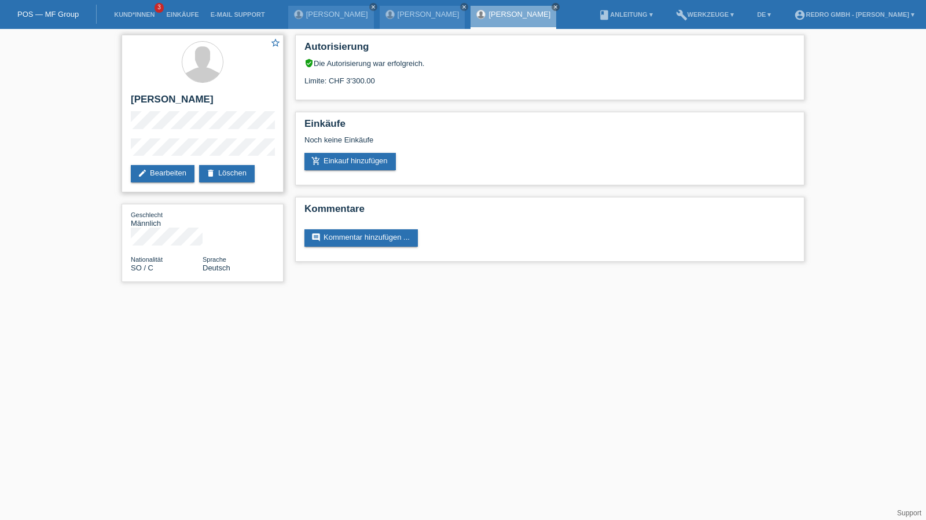
click at [192, 135] on div "star_border [PERSON_NAME] edit Bearbeiten delete Löschen" at bounding box center [203, 113] width 162 height 157
click at [134, 13] on link "Kund*innen" at bounding box center [134, 14] width 52 height 7
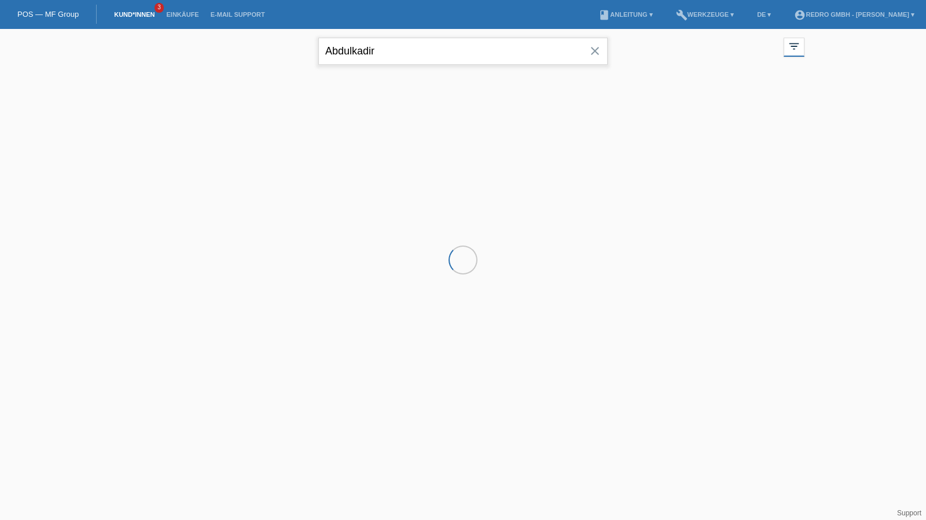
click at [431, 54] on input "Abdulkadir" at bounding box center [462, 51] width 289 height 27
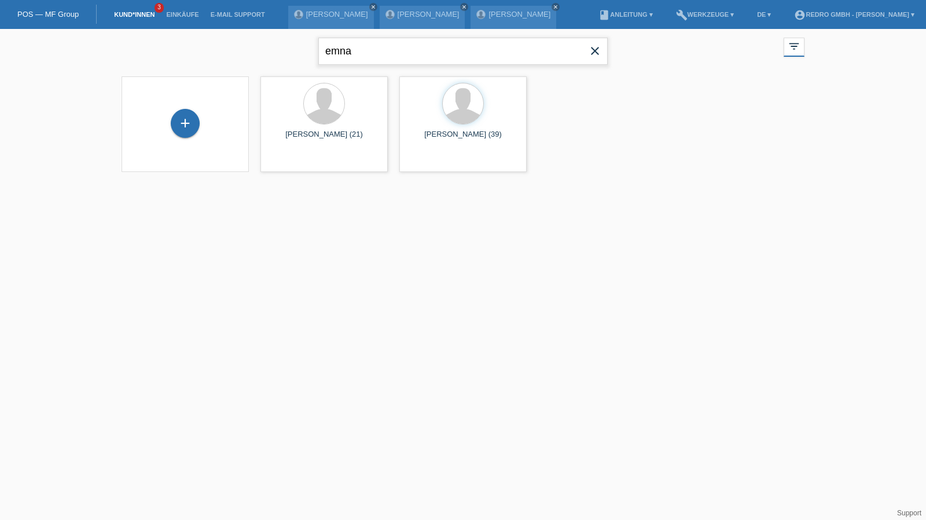
type input "emna"
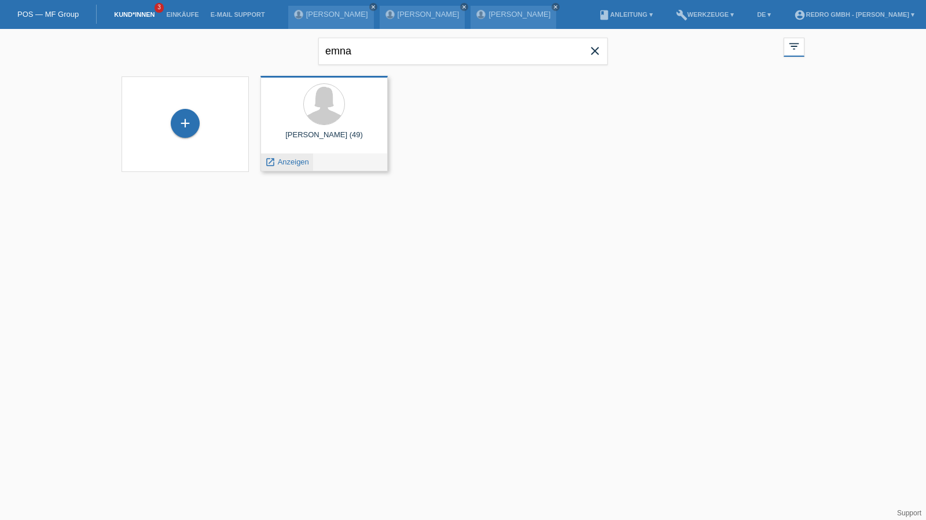
click at [287, 166] on div "launch Anzeigen" at bounding box center [287, 161] width 52 height 17
click at [295, 161] on span "Anzeigen" at bounding box center [293, 161] width 31 height 9
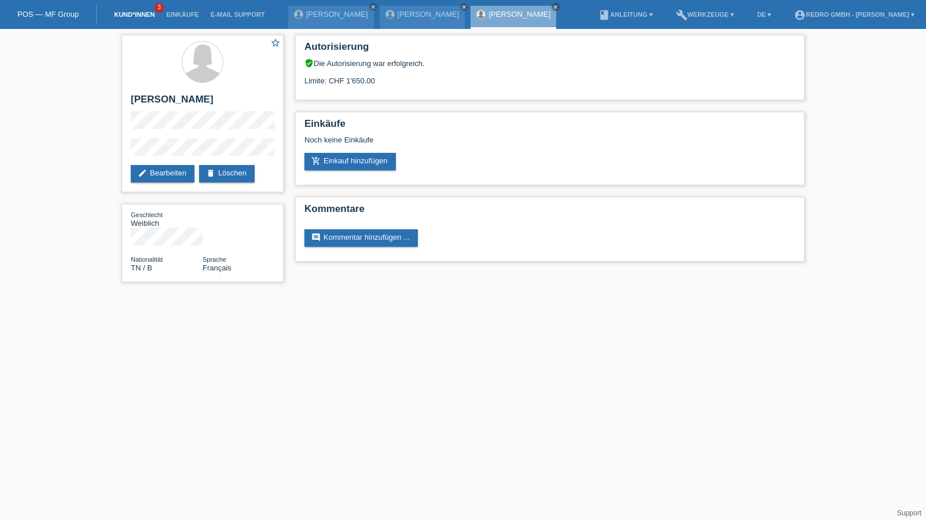
click at [133, 18] on link "Kund*innen" at bounding box center [134, 14] width 52 height 7
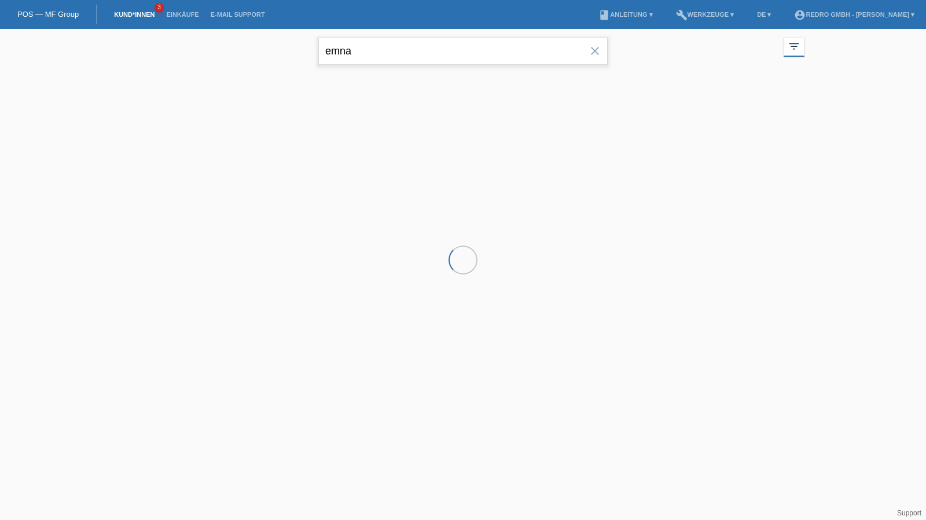
click at [419, 45] on input "emna" at bounding box center [462, 51] width 289 height 27
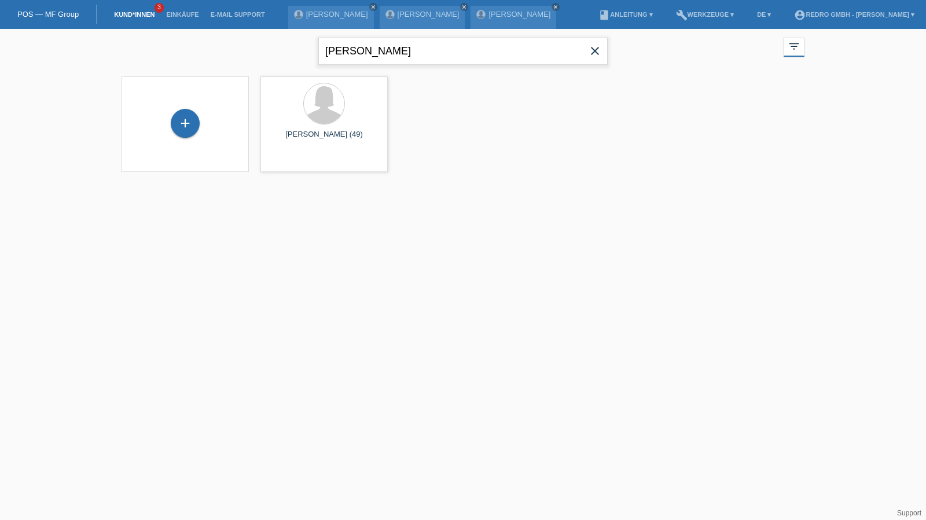
type input "vanesa ramos"
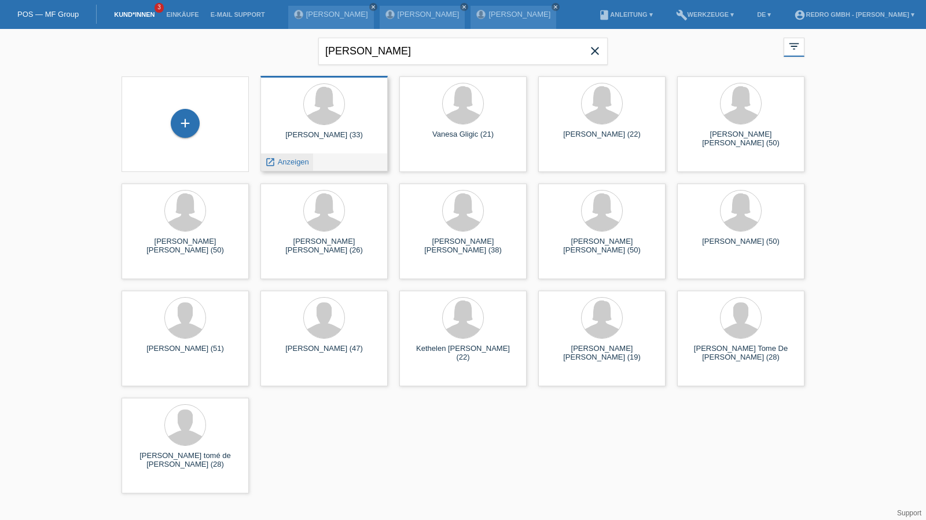
click at [291, 157] on span "Anzeigen" at bounding box center [293, 161] width 31 height 9
